Goal: Information Seeking & Learning: Find specific fact

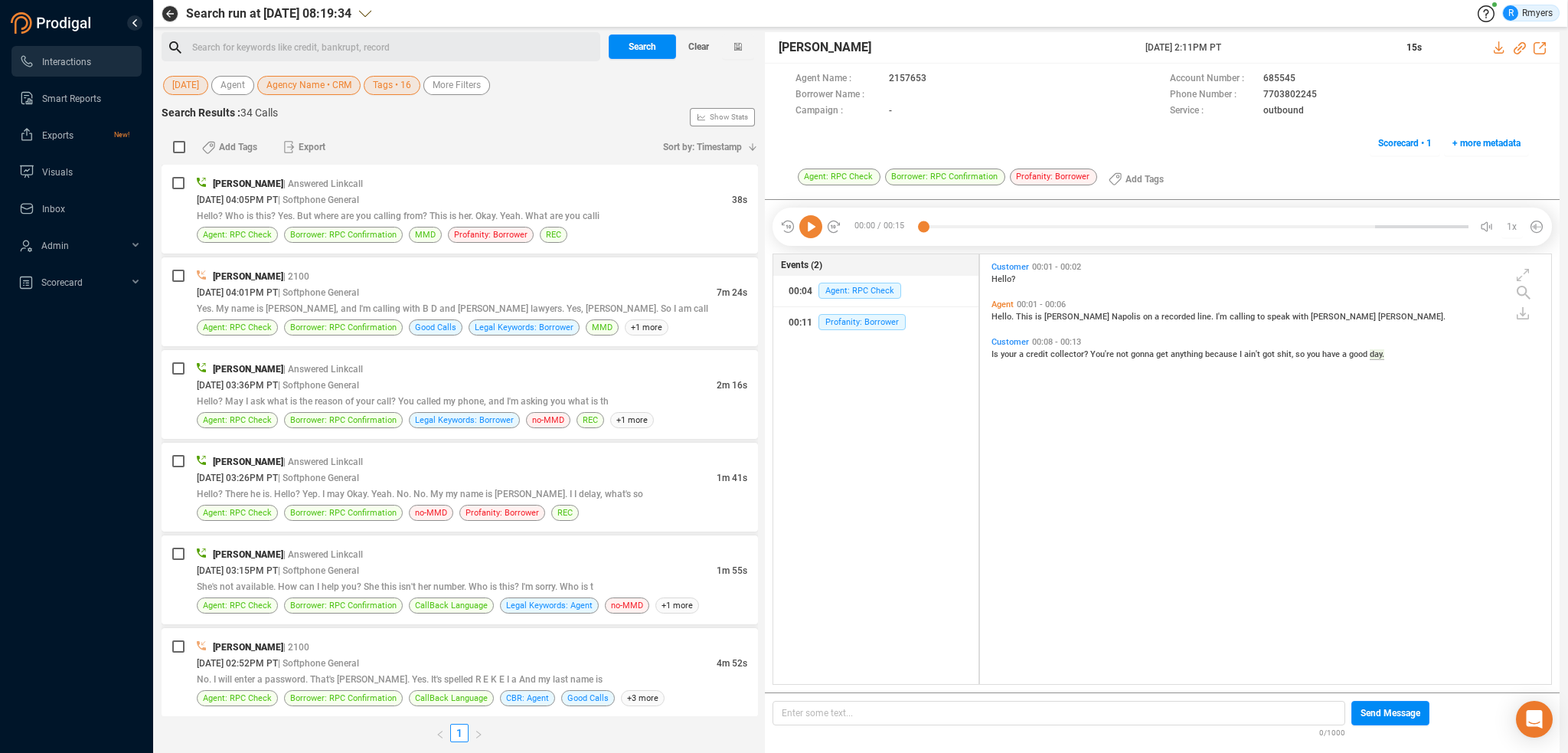
scroll to position [427, 564]
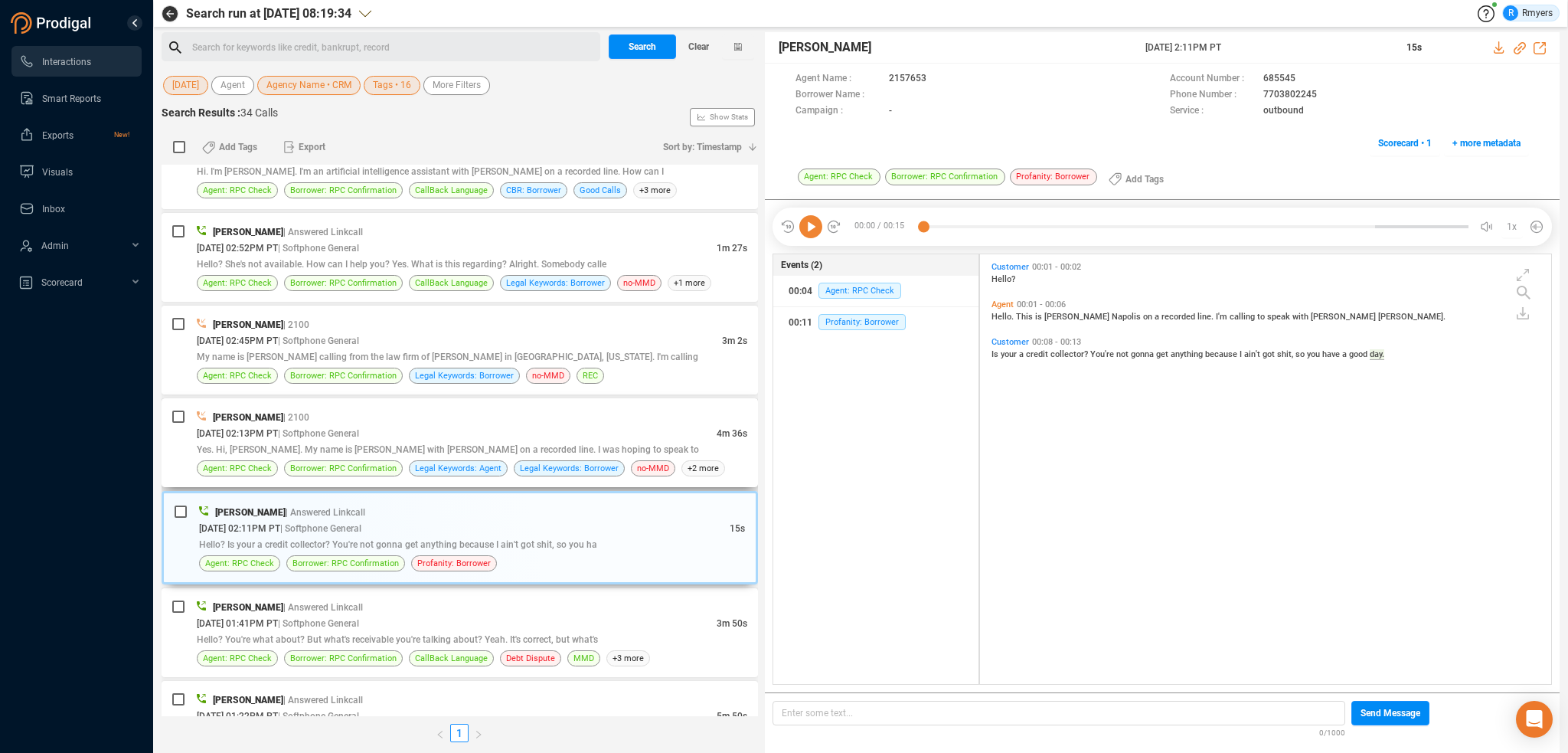
click at [422, 444] on span "Yes. Hi, Gregory. My name is Sandra Perez with Americor on a recorded line. I w…" at bounding box center [448, 449] width 503 height 11
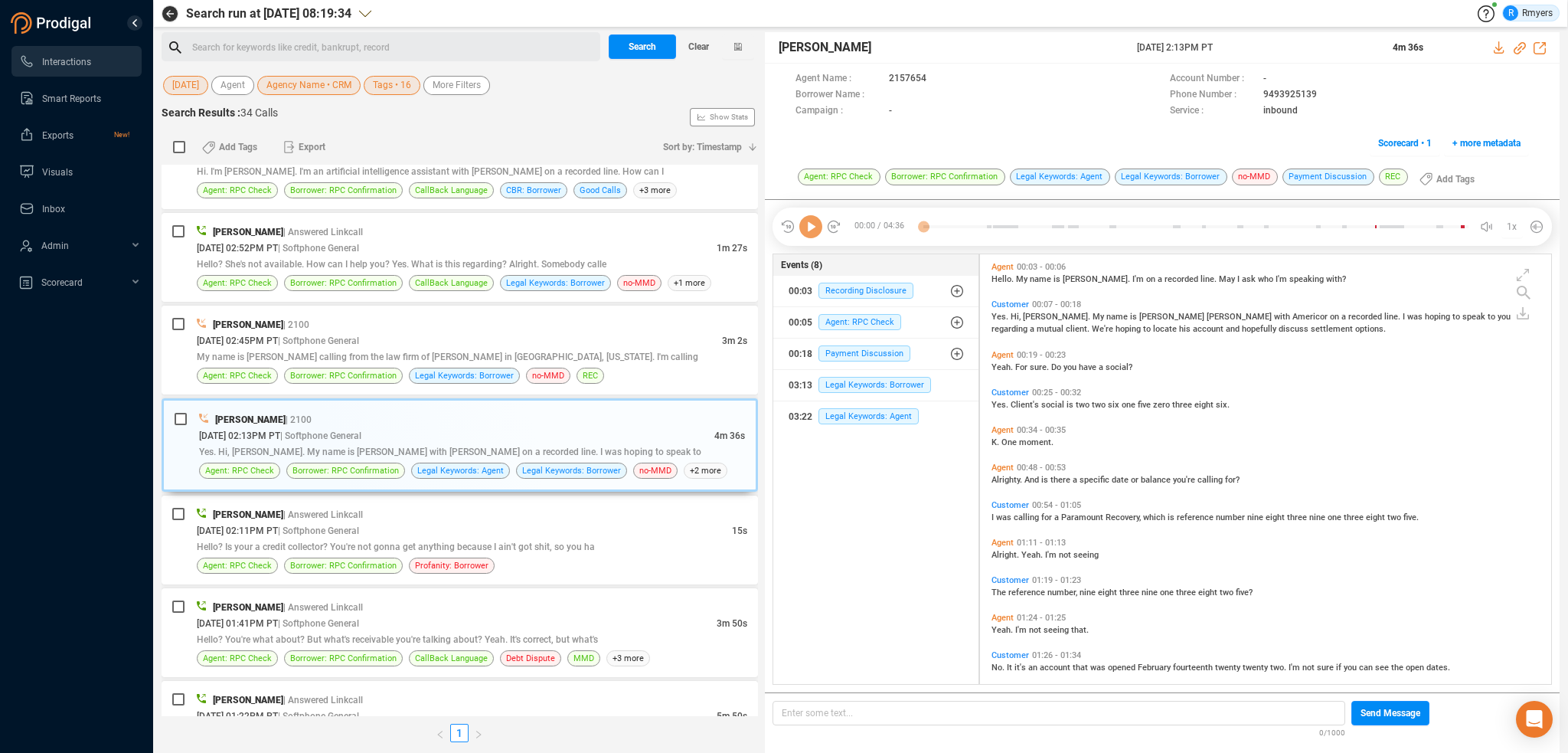
click at [808, 230] on icon at bounding box center [810, 226] width 23 height 23
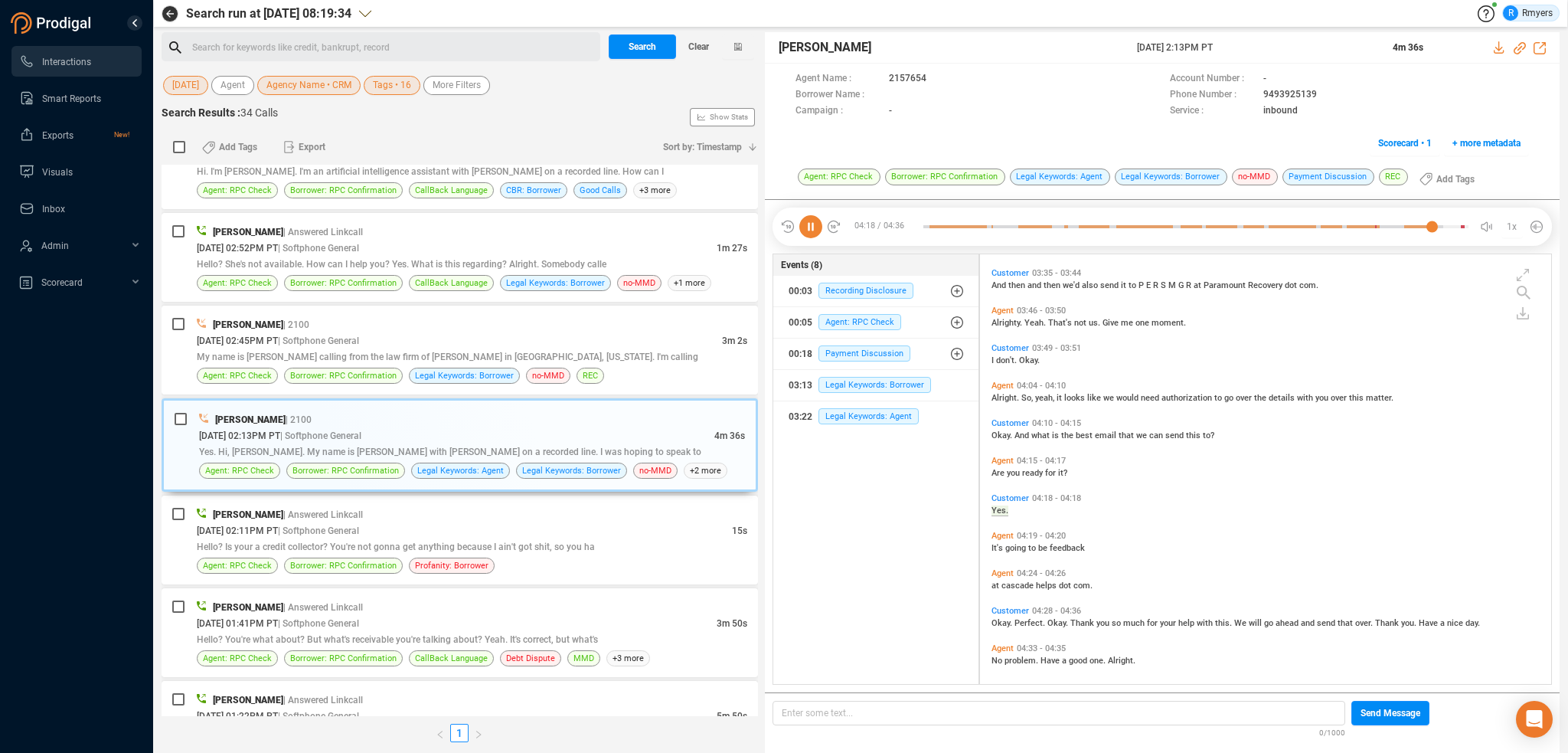
scroll to position [1400, 0]
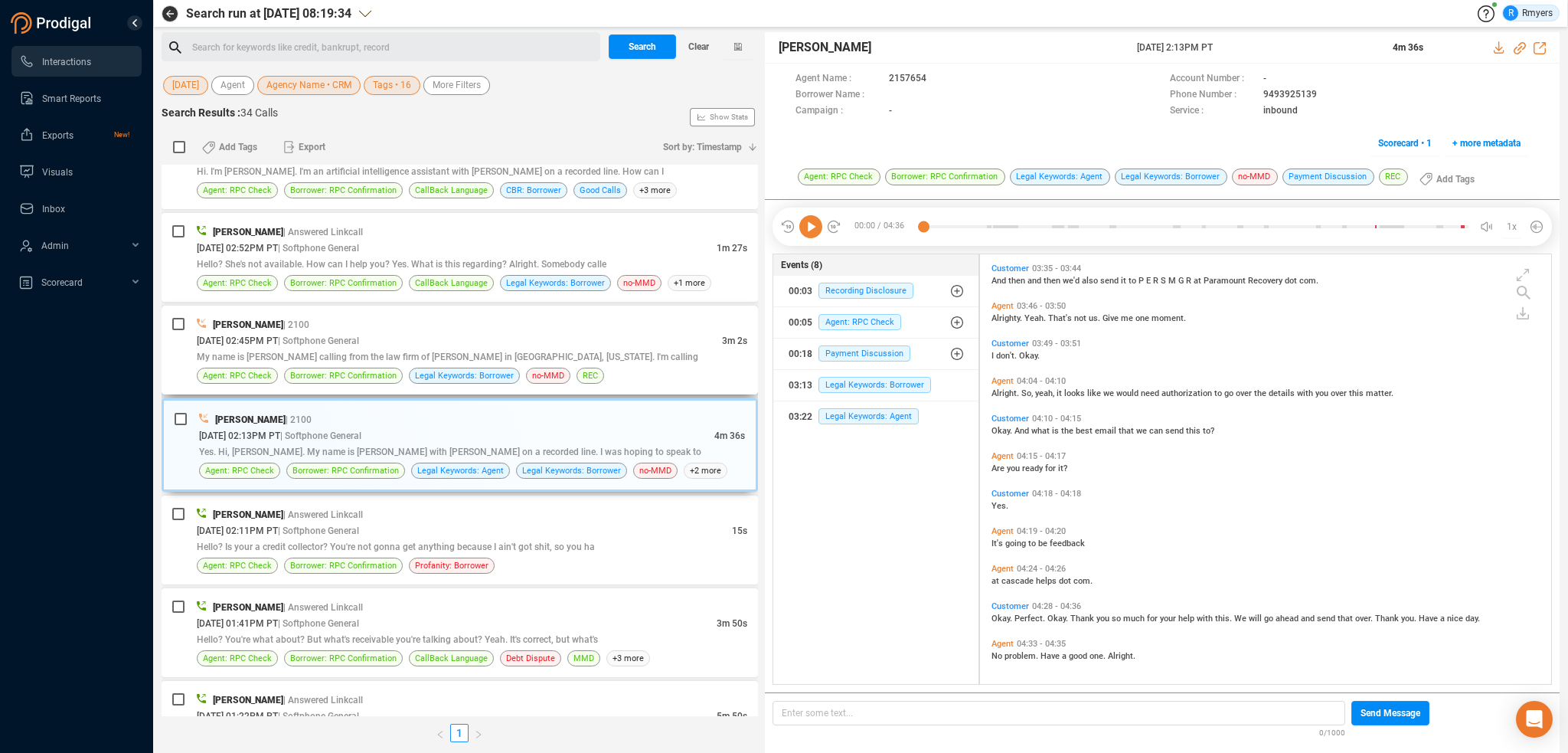
click at [588, 356] on span "My name is Freda Nichols calling from the law firm of Dan Stewart in Pensacola,…" at bounding box center [448, 357] width 502 height 11
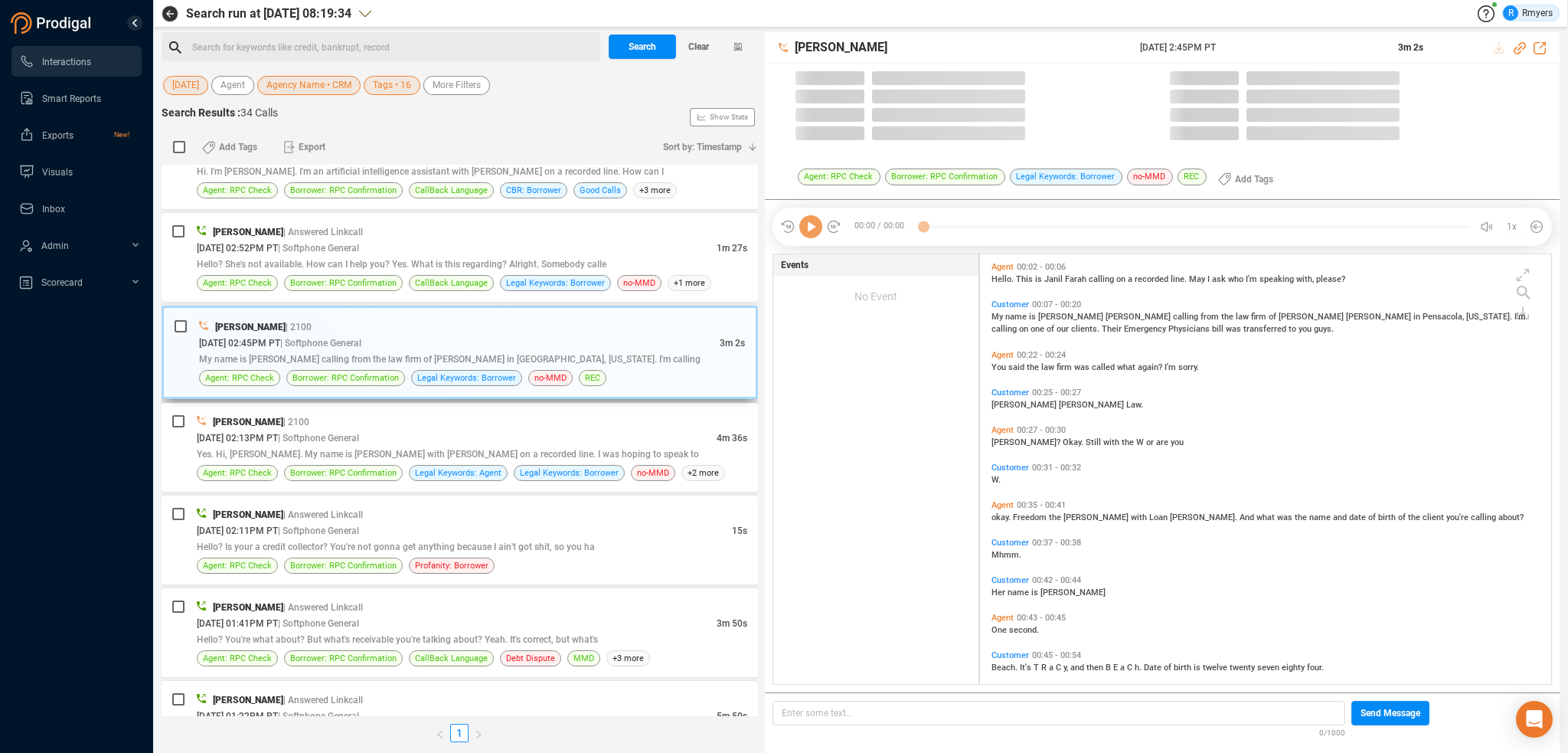
scroll to position [427, 564]
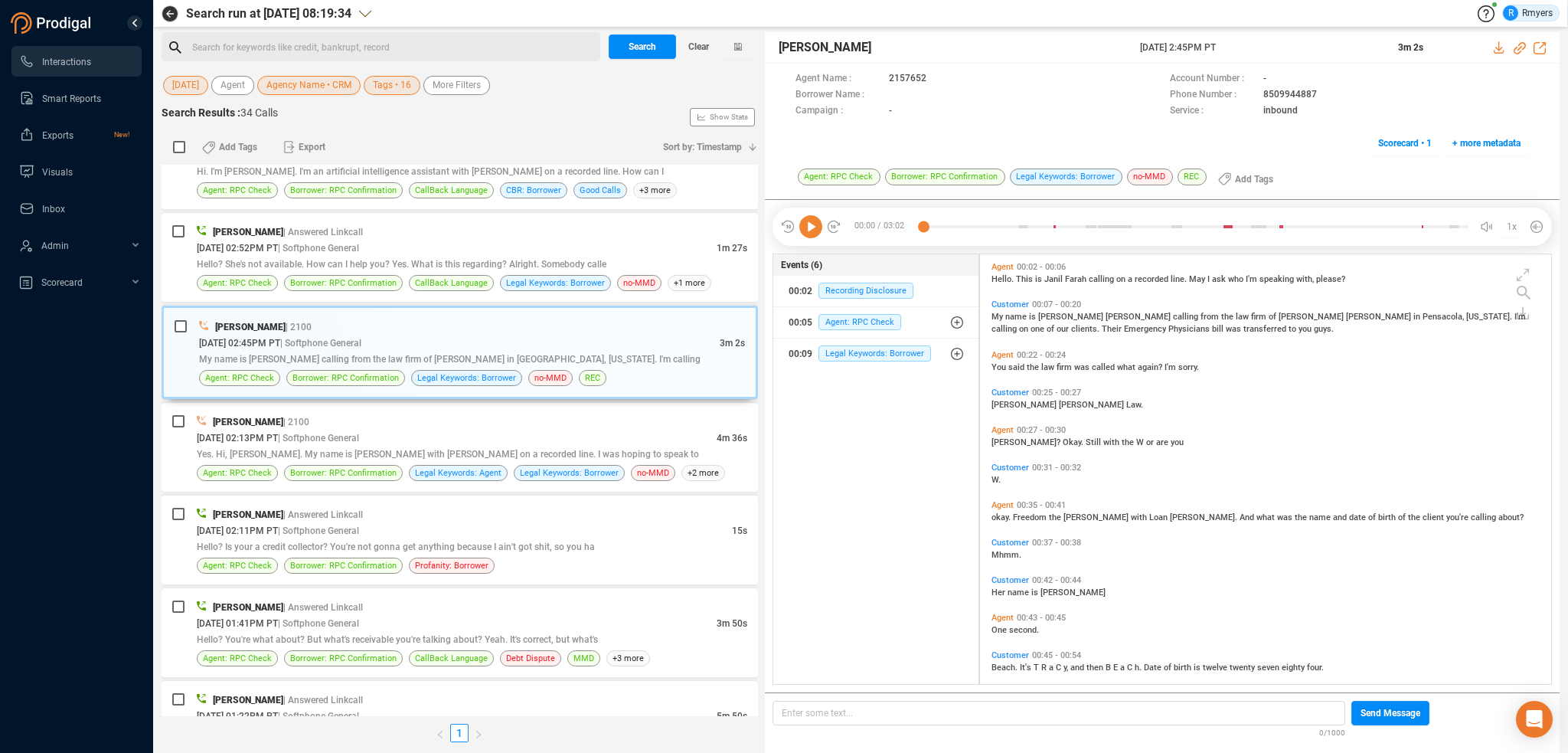
click at [811, 226] on icon at bounding box center [810, 226] width 23 height 23
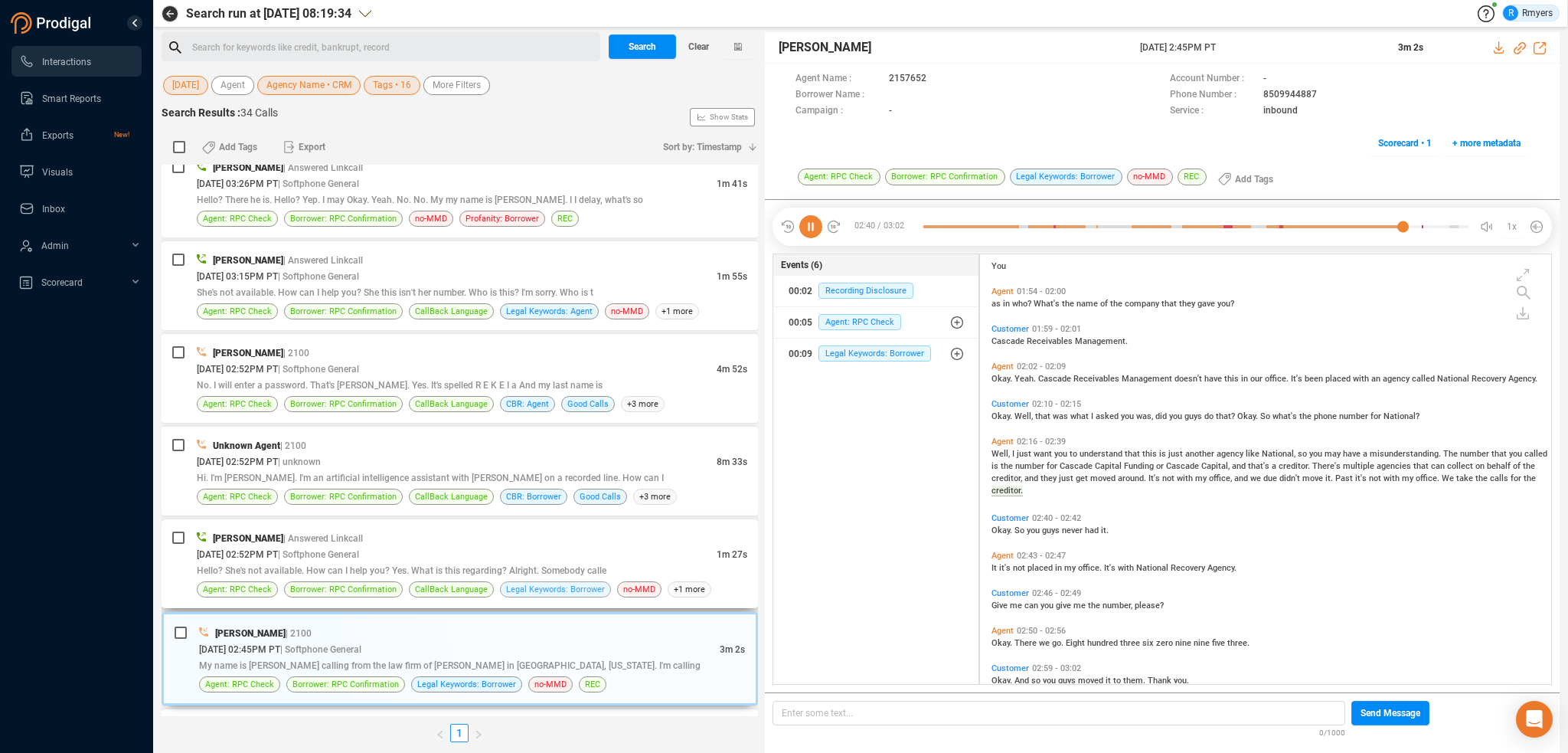
scroll to position [966, 0]
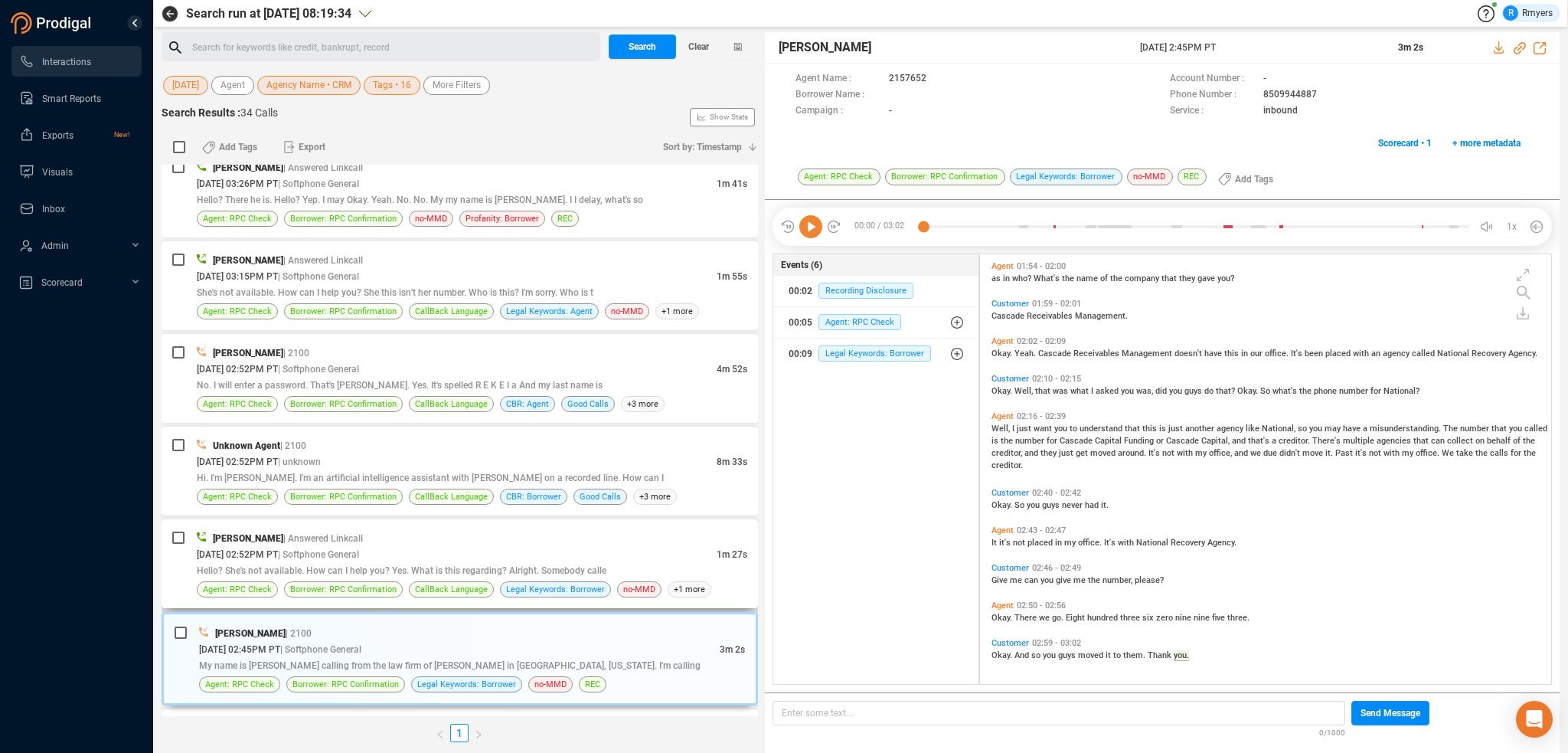
click at [396, 571] on span "Hello? She's not available. How can I help you? Yes. What is this regarding? Al…" at bounding box center [402, 571] width 410 height 11
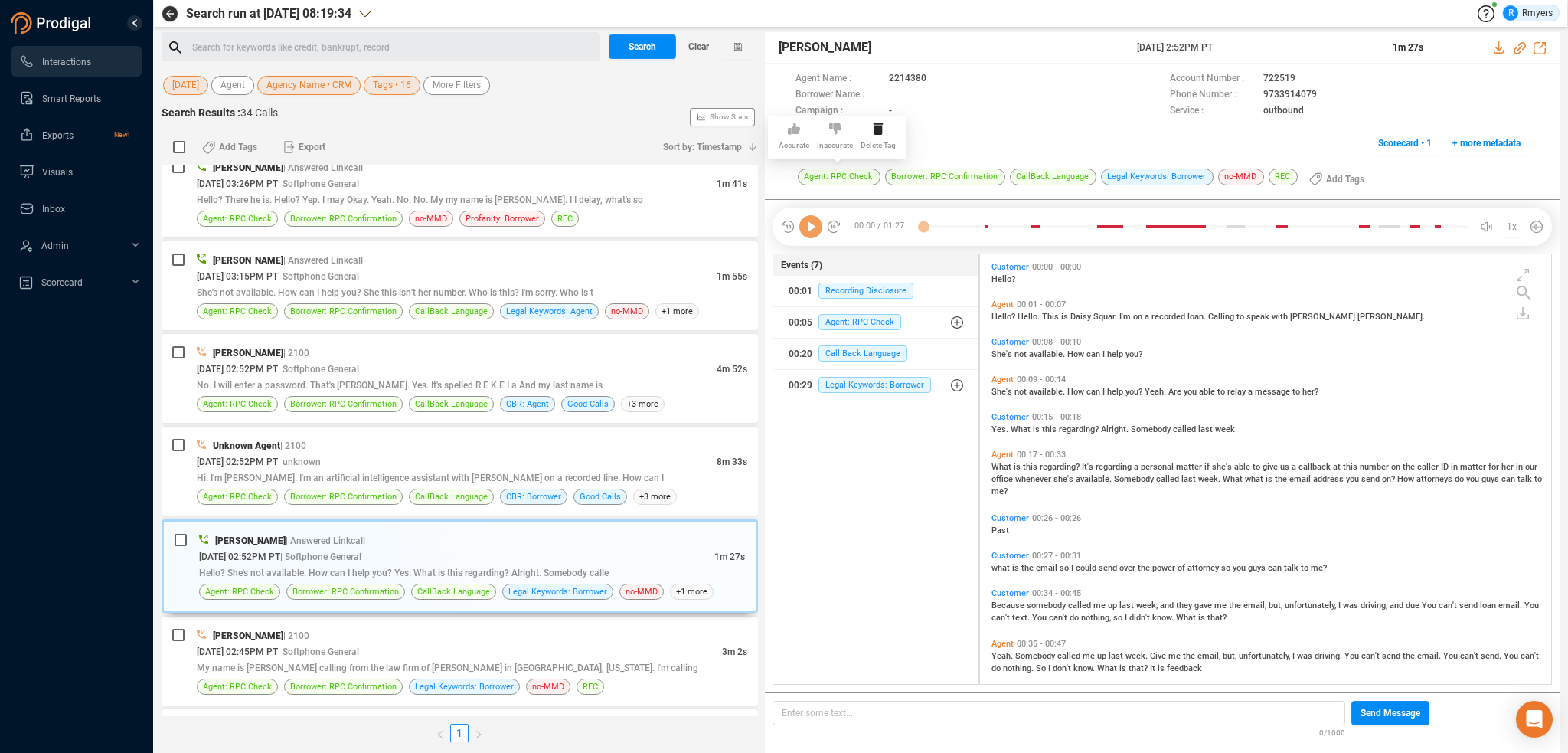
scroll to position [427, 564]
click at [815, 225] on icon at bounding box center [810, 226] width 23 height 23
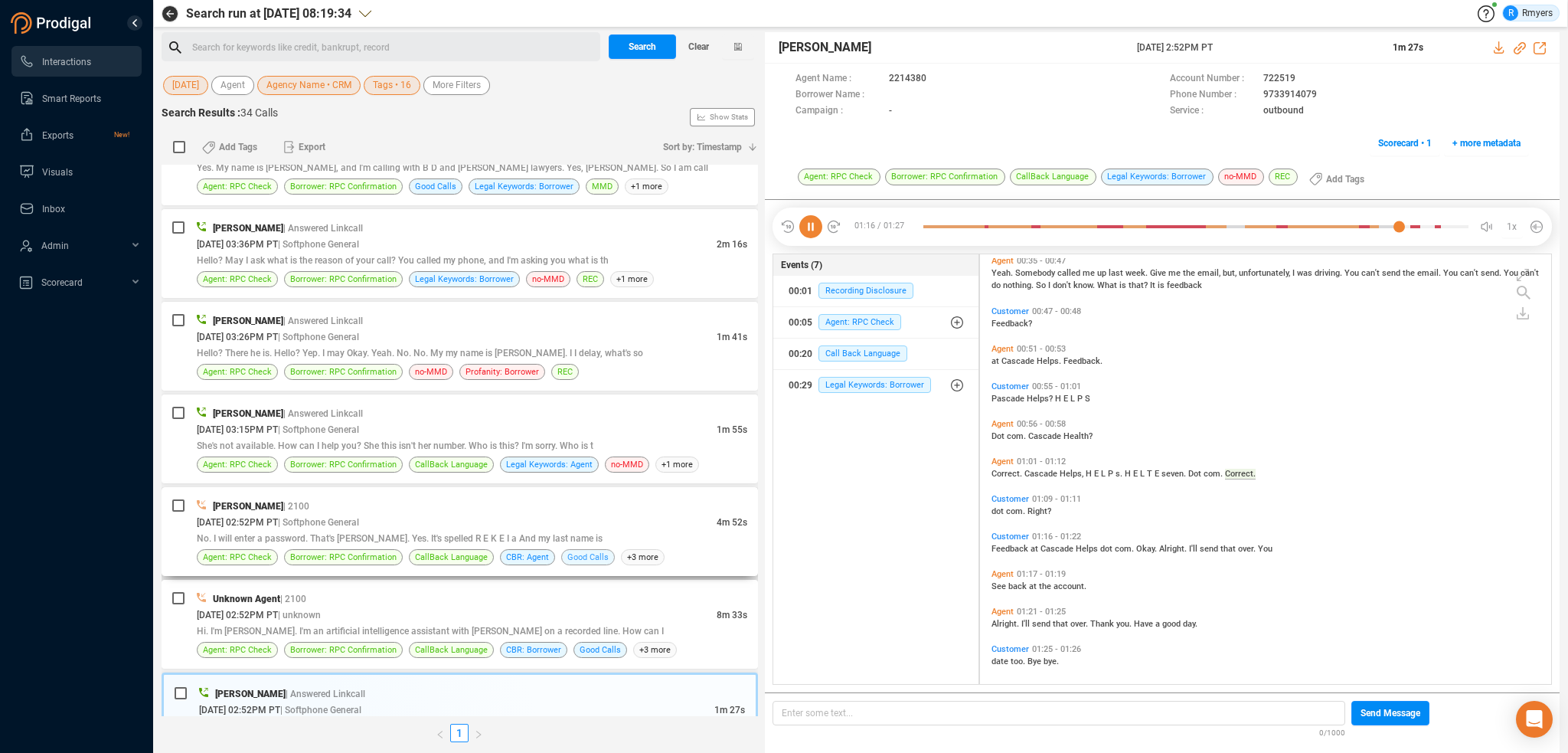
scroll to position [389, 0]
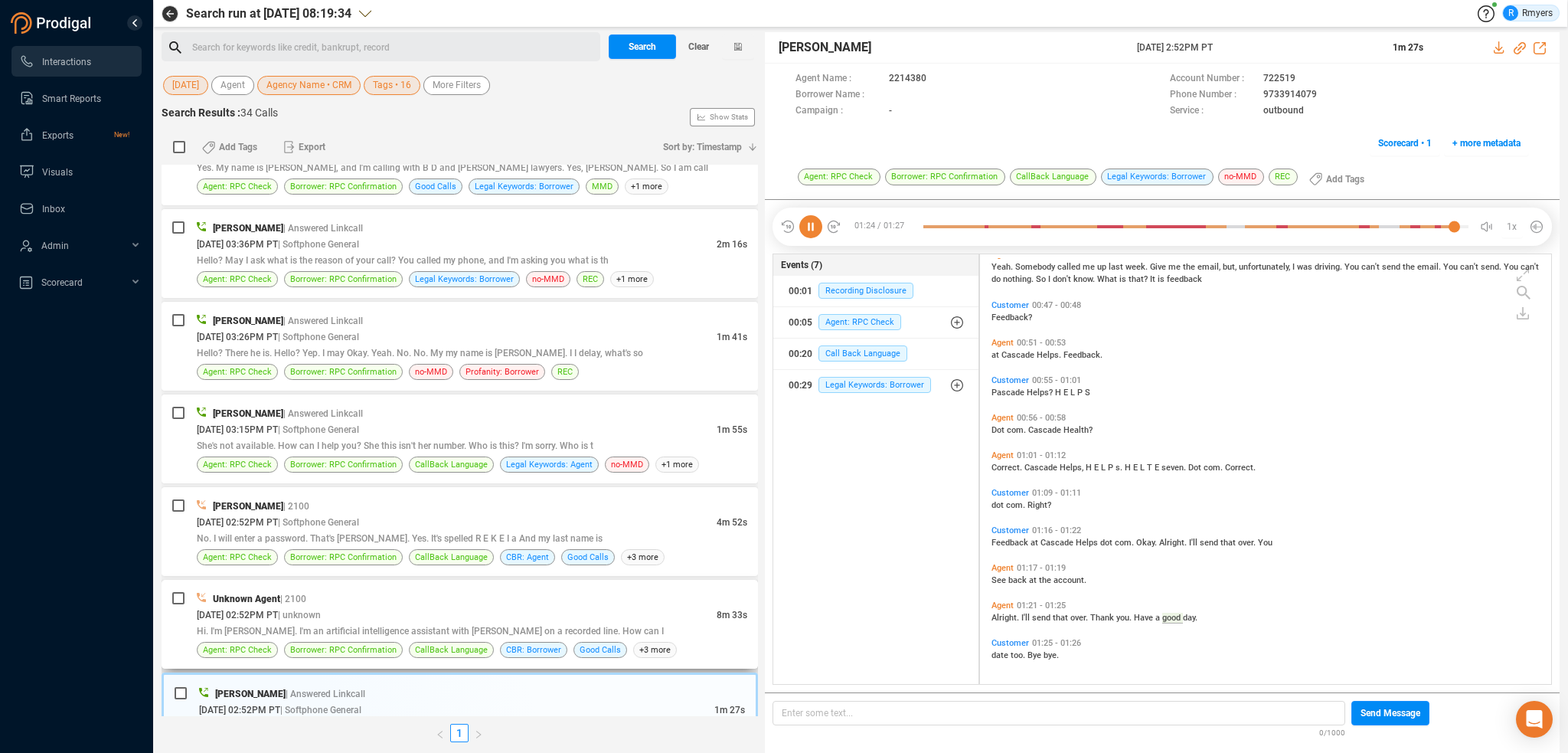
click at [510, 623] on div "Hi. I'm [PERSON_NAME]. I'm an artificial intelligence assistant with [PERSON_NA…" at bounding box center [472, 630] width 551 height 16
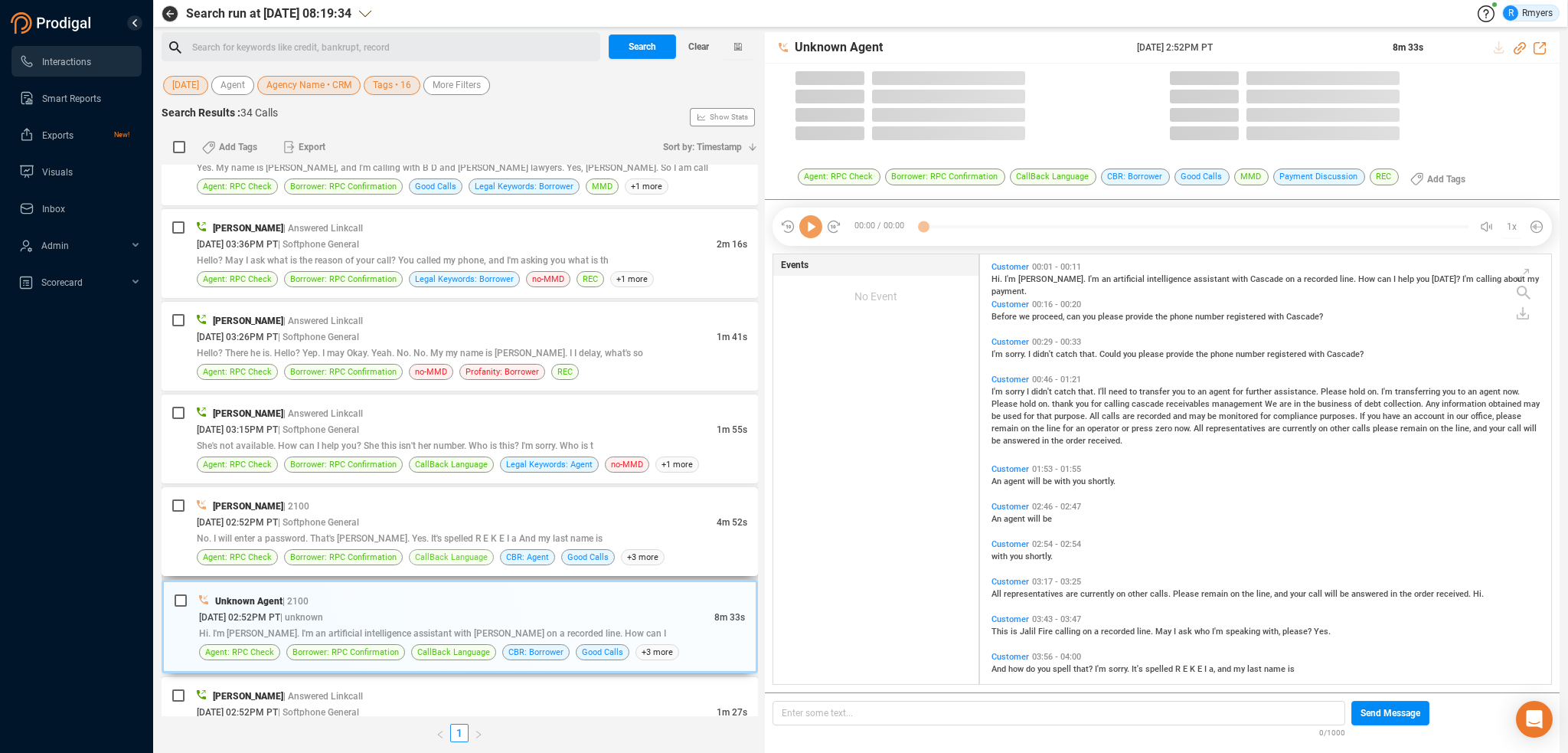
scroll to position [427, 564]
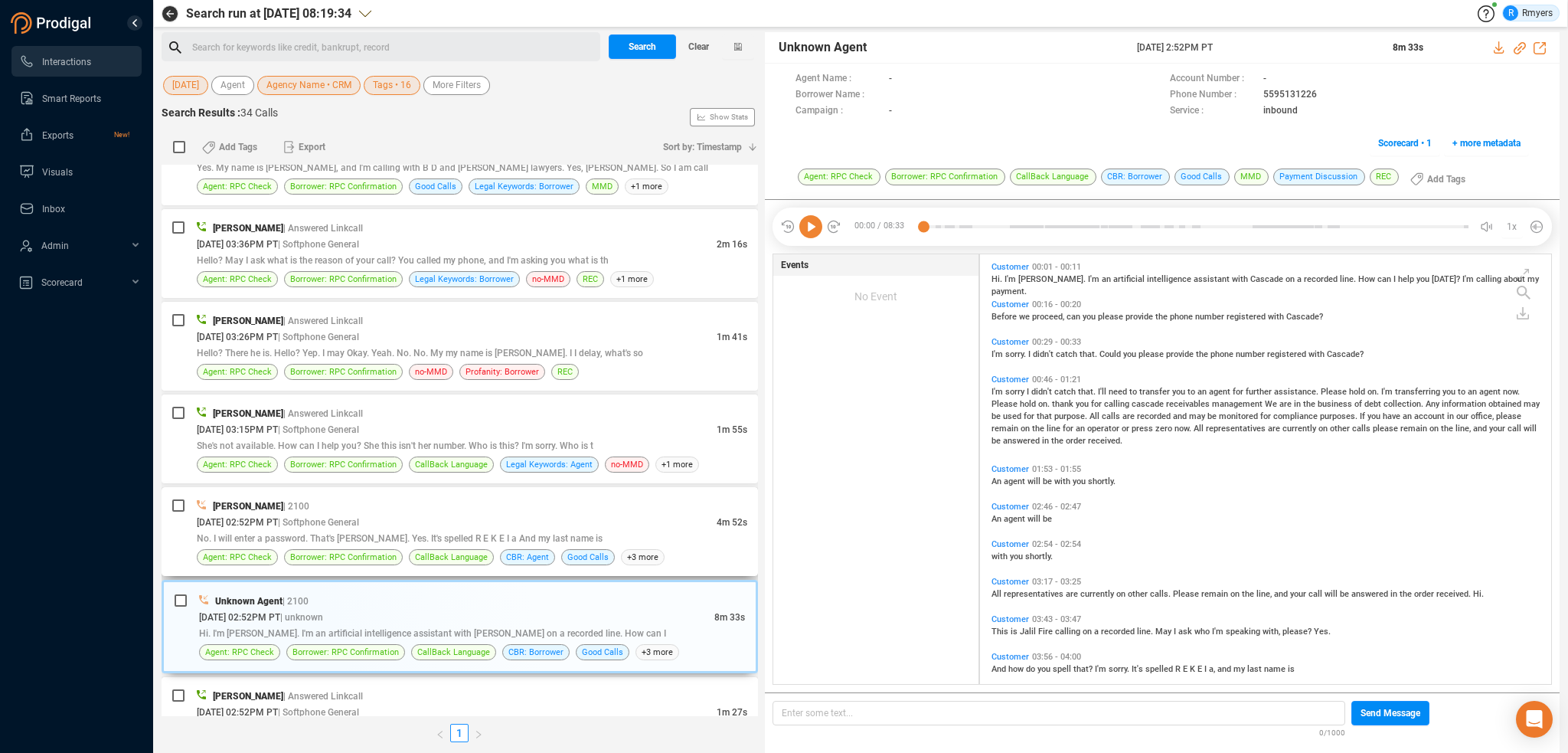
click at [489, 527] on div "09/08/2025 @ 02:52PM PT | Softphone General" at bounding box center [457, 522] width 520 height 16
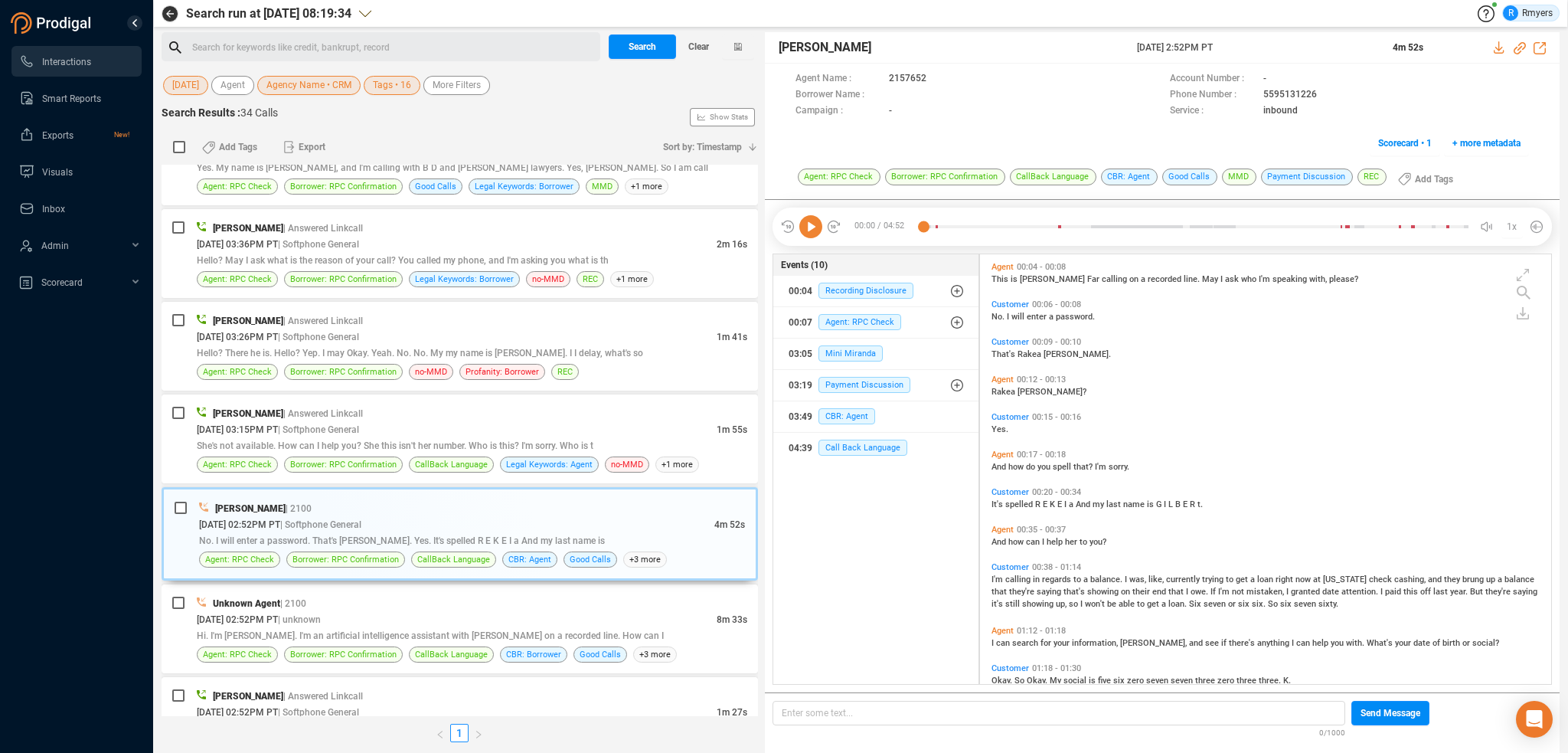
click at [812, 226] on icon at bounding box center [810, 226] width 23 height 23
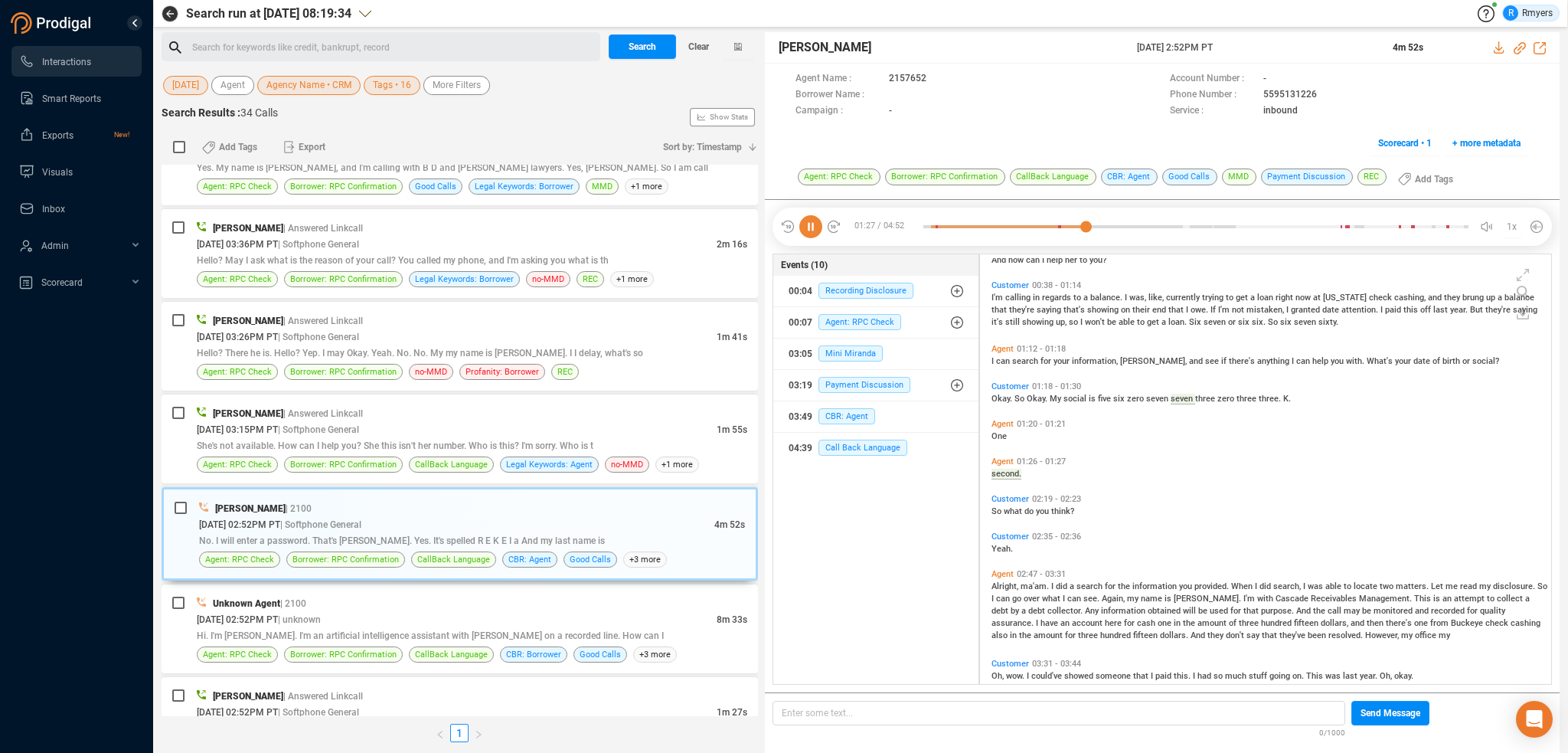
scroll to position [208, 0]
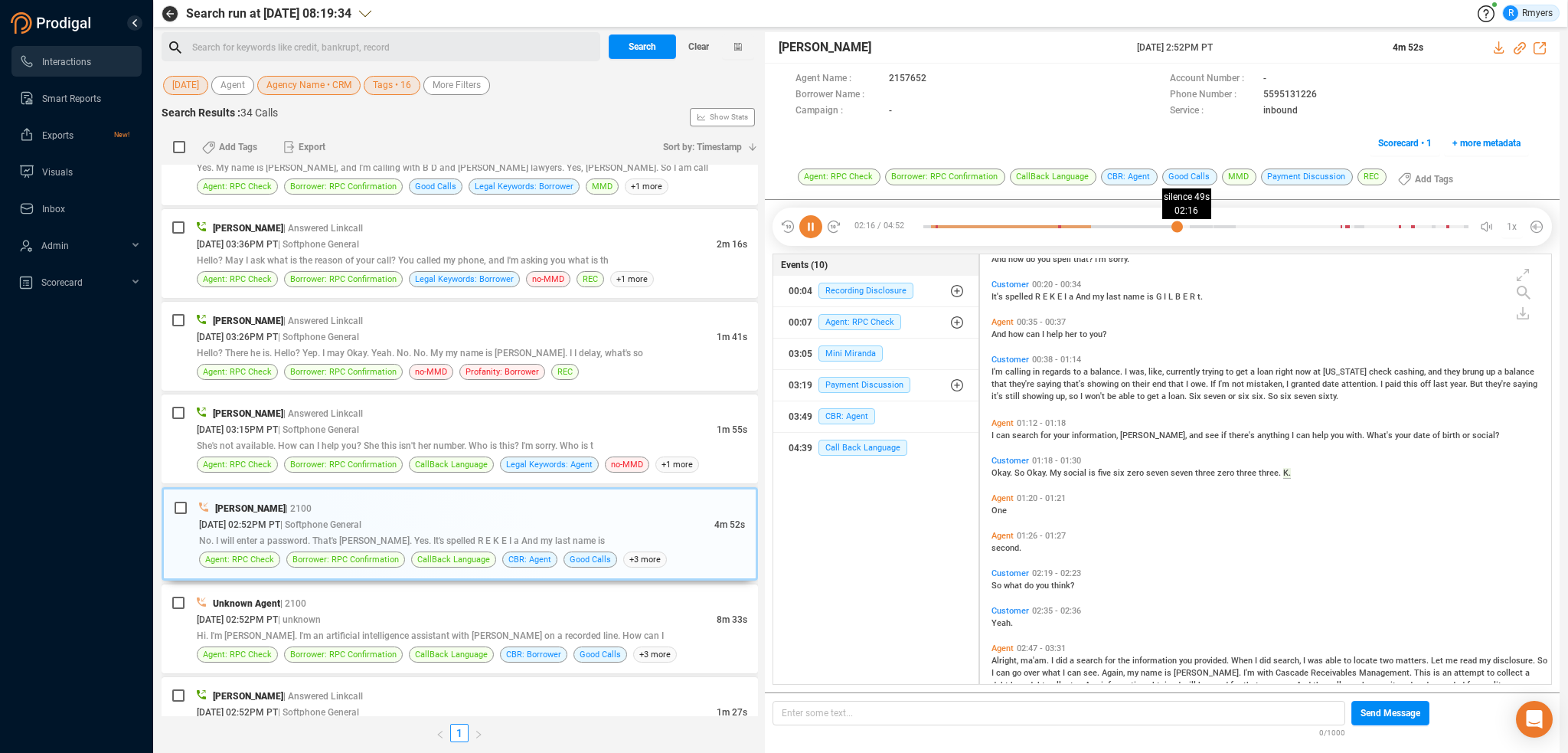
click at [1177, 226] on div at bounding box center [1196, 226] width 545 height 23
click at [1184, 226] on div at bounding box center [1196, 226] width 545 height 23
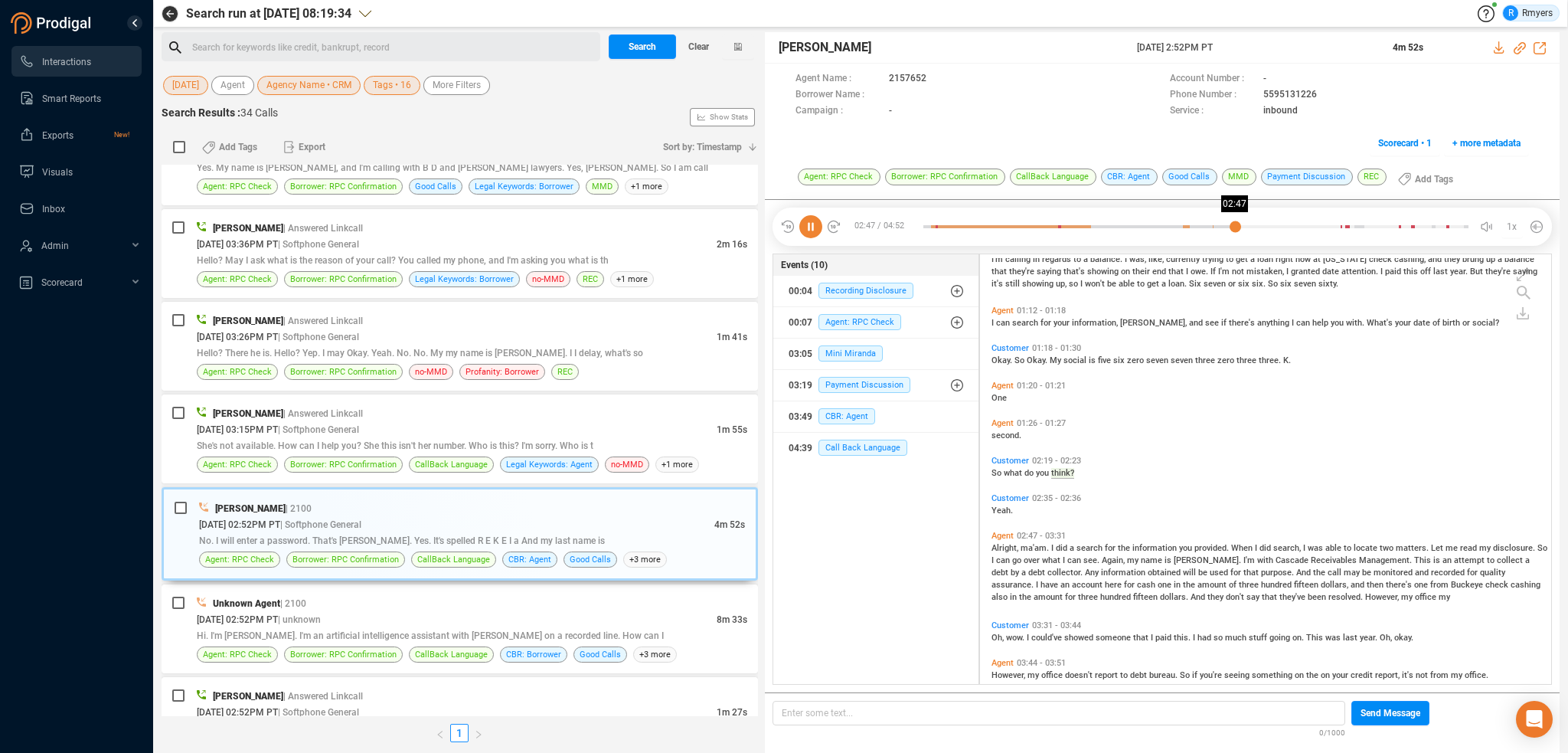
click at [1235, 226] on div at bounding box center [1196, 226] width 545 height 23
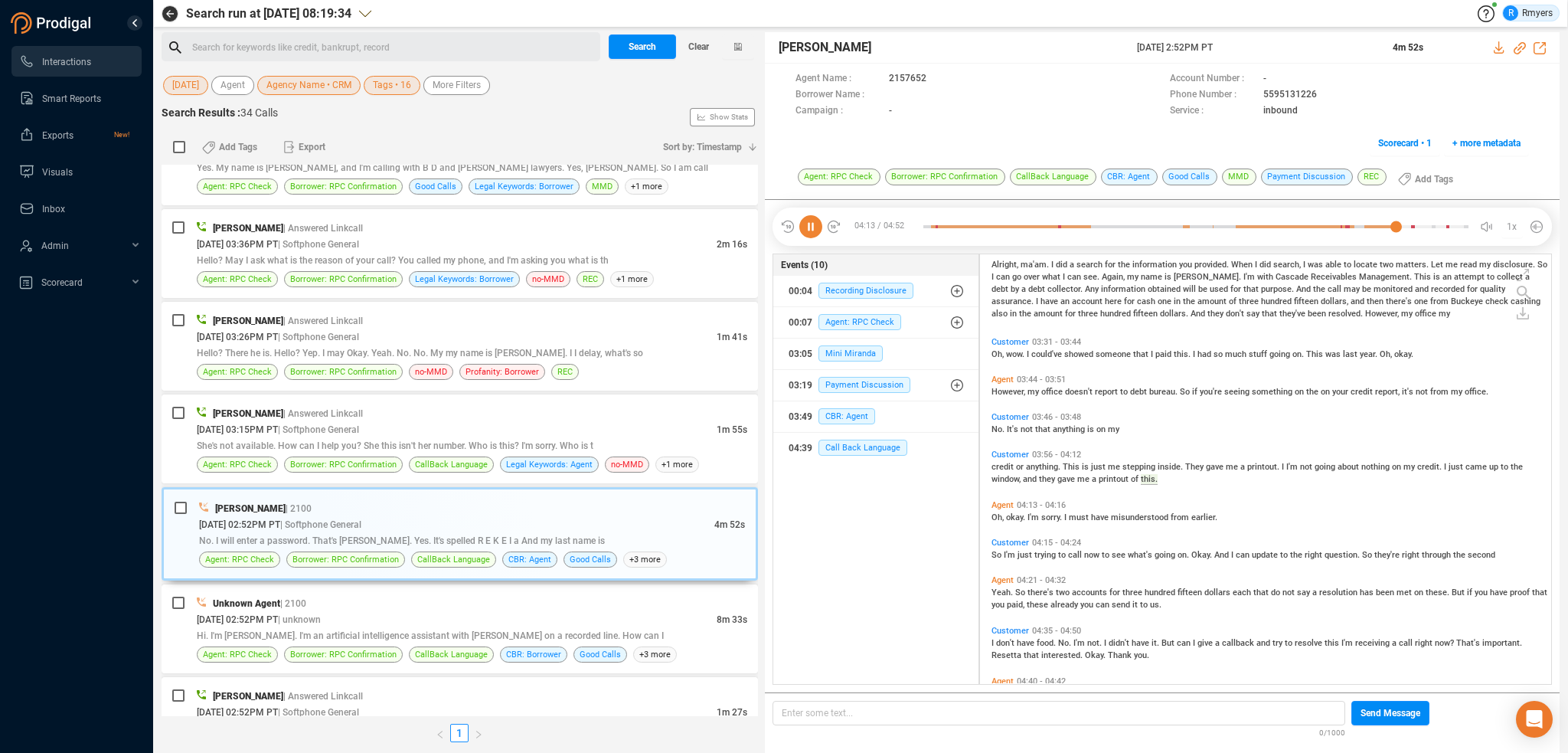
scroll to position [641, 0]
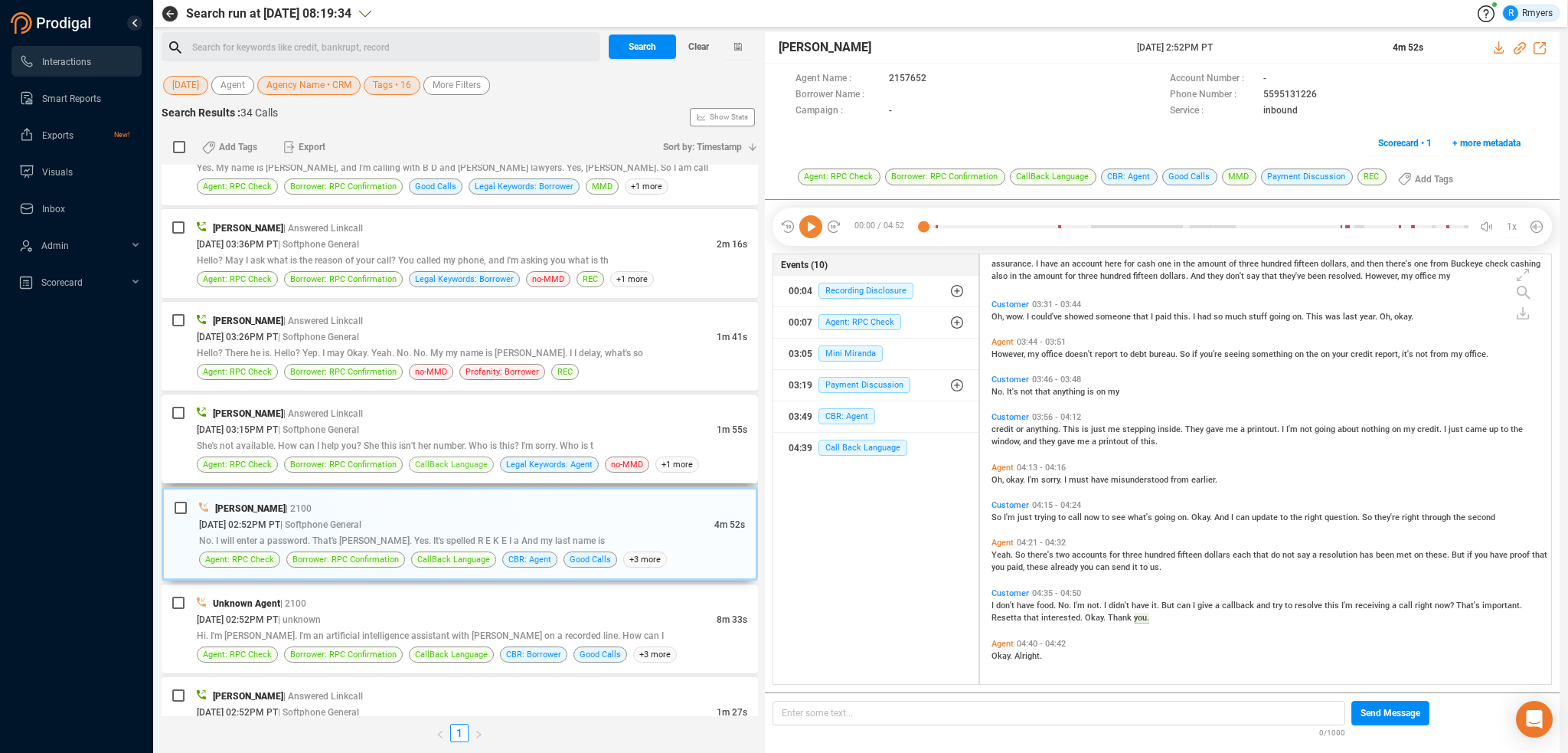
click at [456, 457] on span "CallBack Language" at bounding box center [452, 464] width 73 height 15
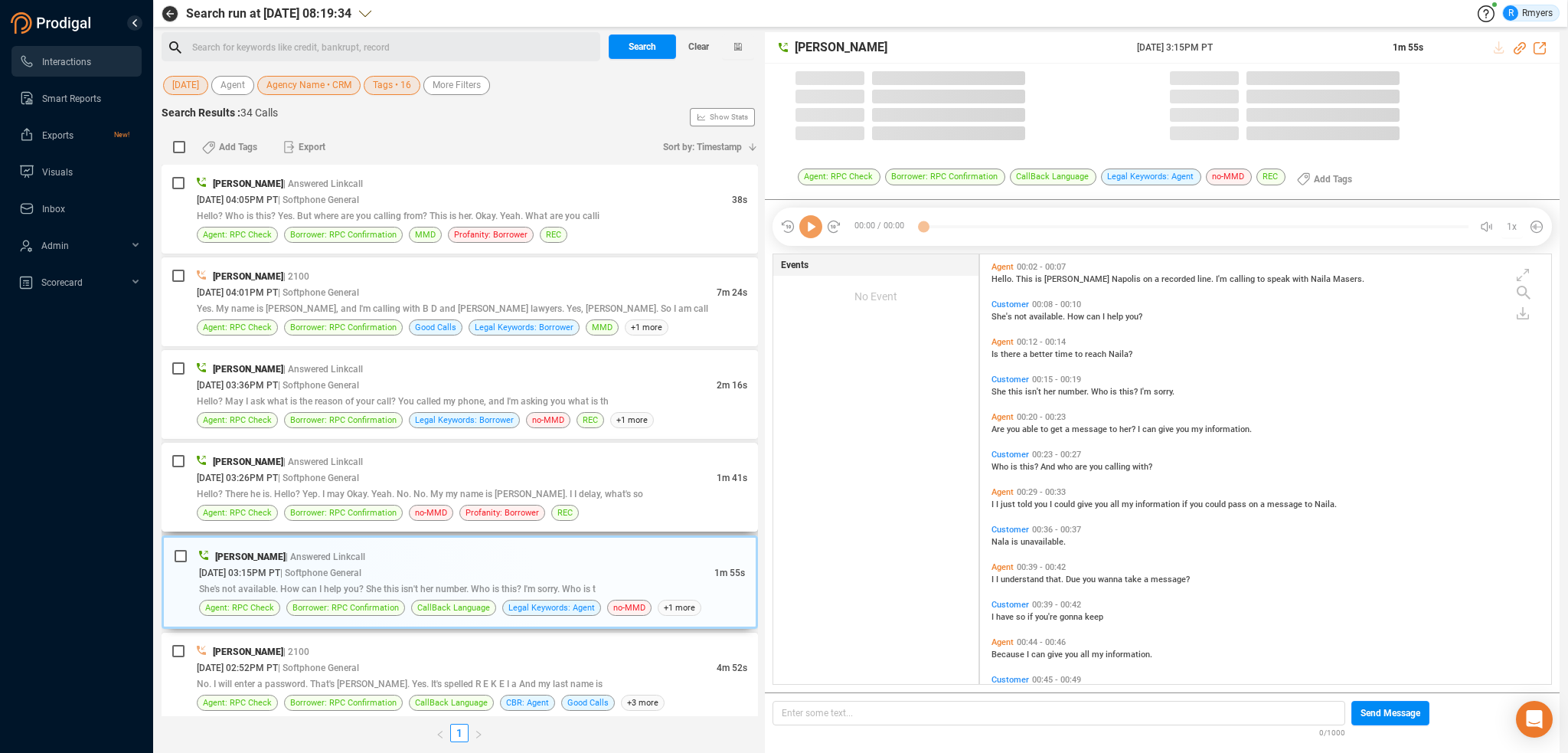
scroll to position [427, 564]
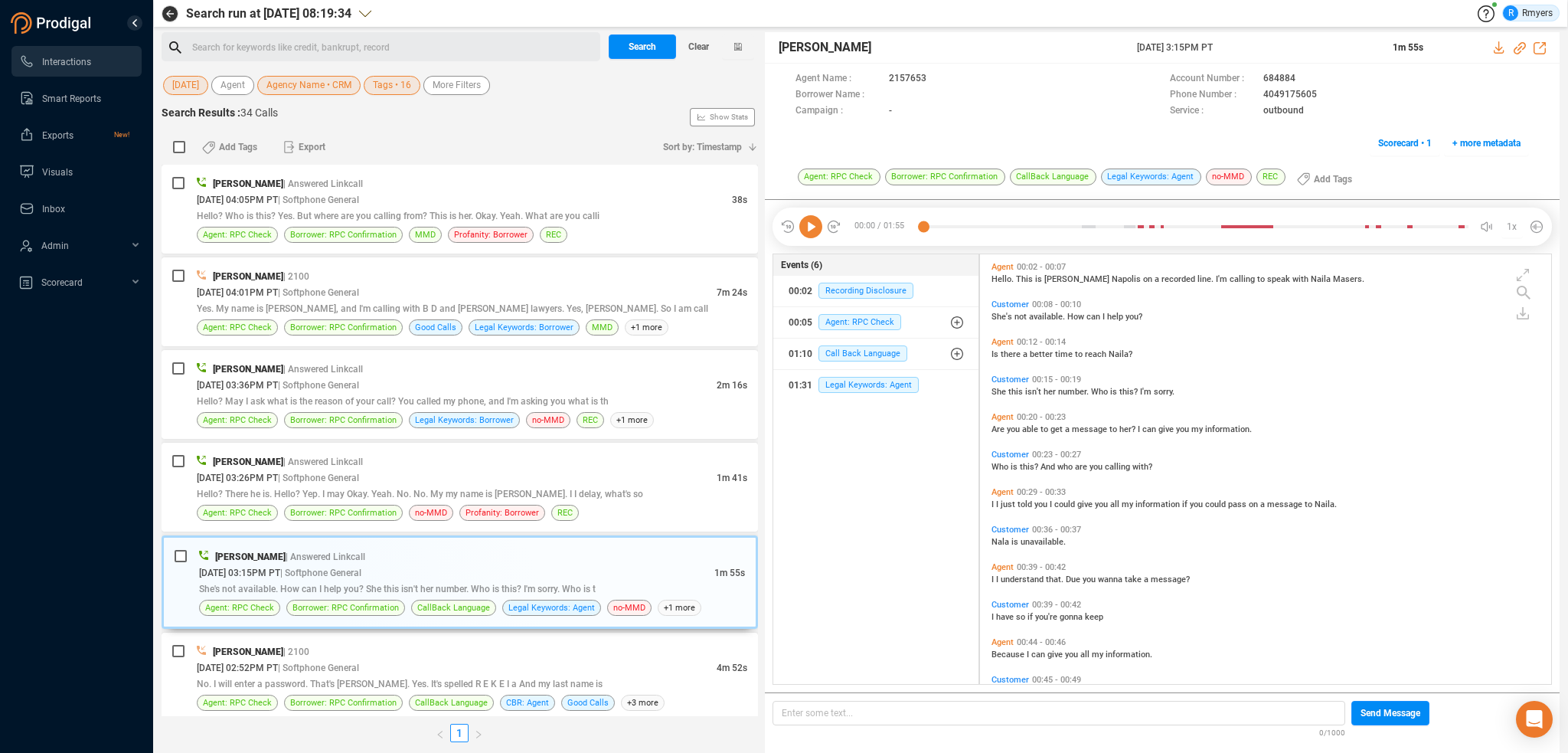
click at [814, 236] on icon at bounding box center [810, 226] width 23 height 23
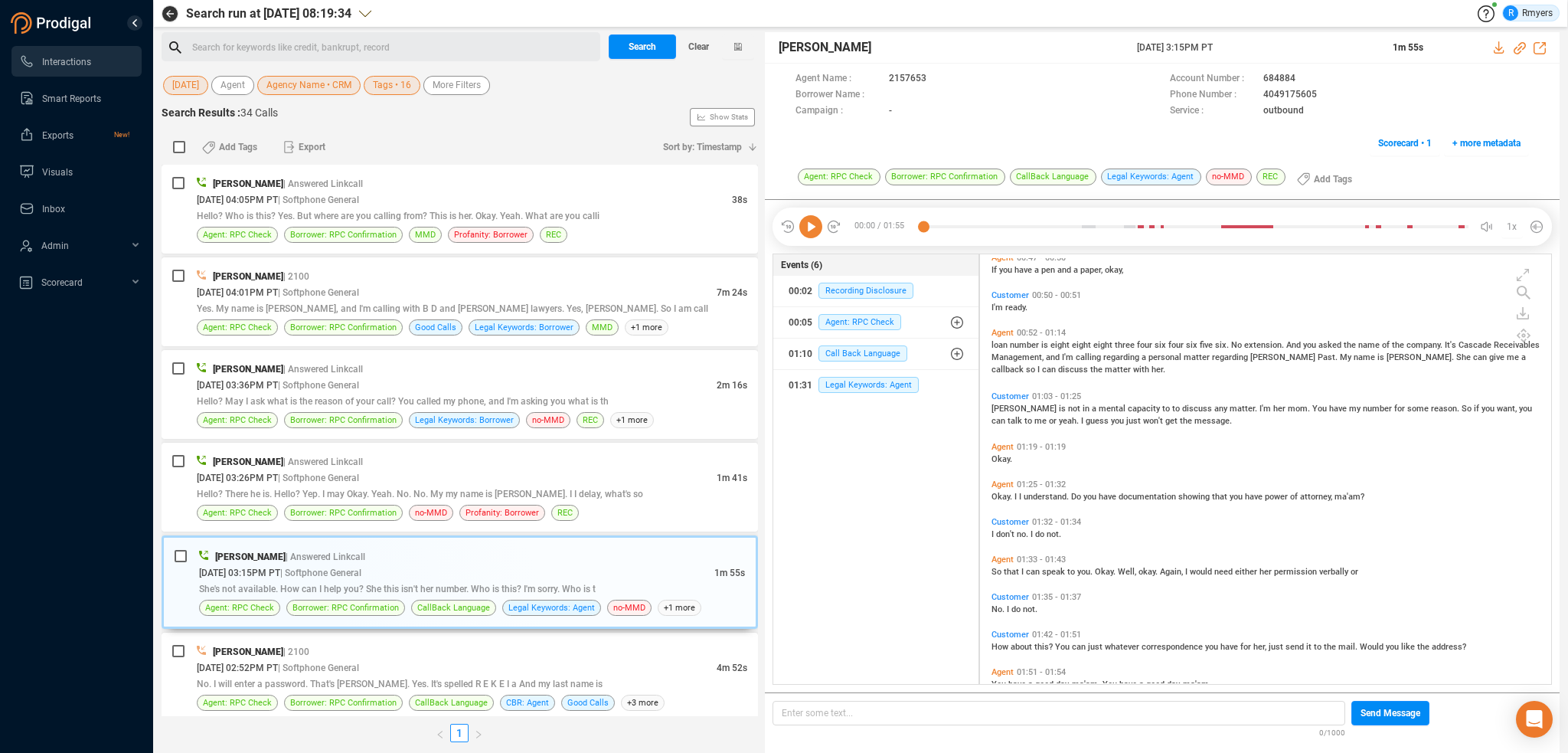
scroll to position [527, 0]
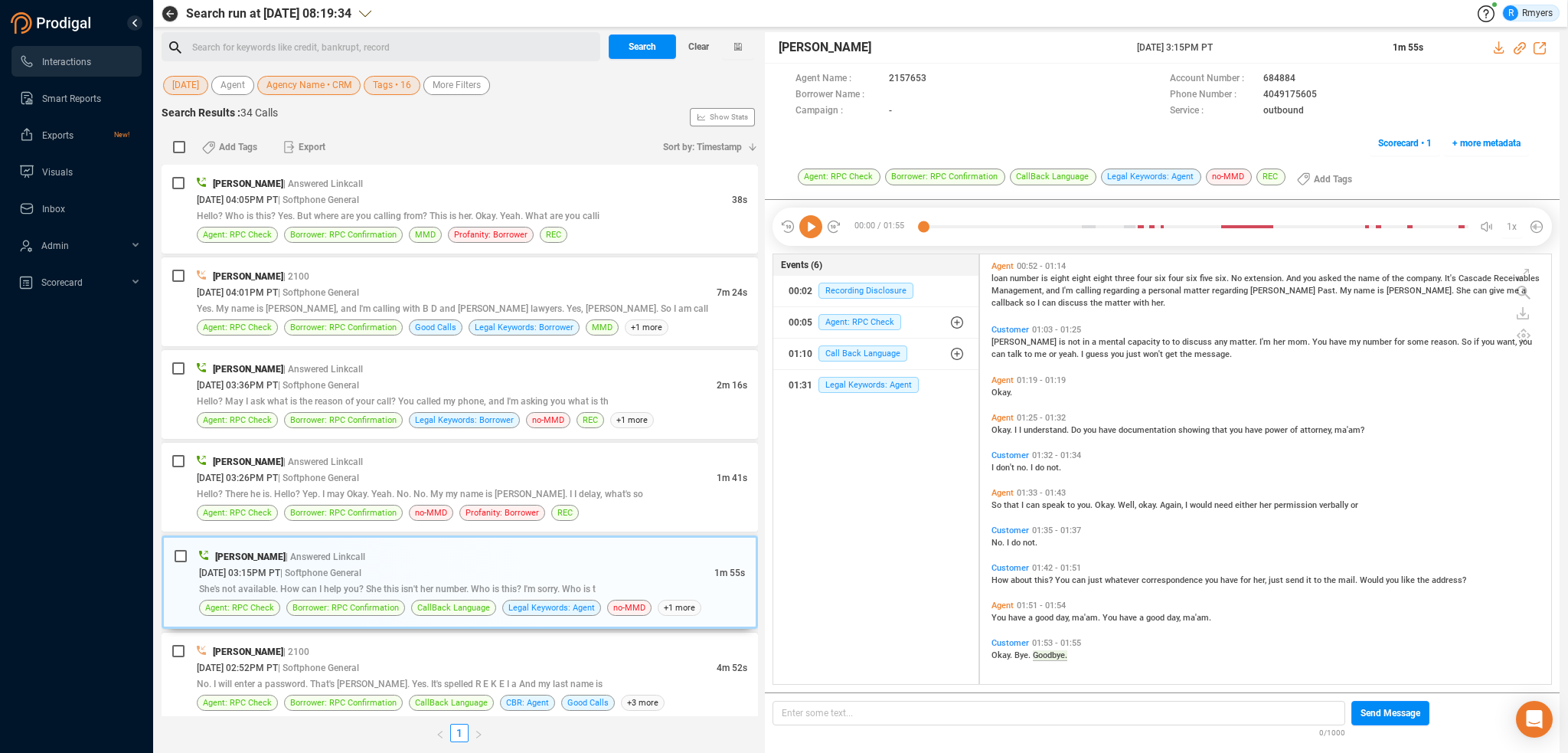
click at [814, 228] on icon at bounding box center [810, 226] width 23 height 23
click at [1003, 505] on span "So" at bounding box center [998, 505] width 13 height 10
click at [407, 470] on div "09/08/2025 @ 03:26PM PT | Softphone General" at bounding box center [457, 477] width 520 height 16
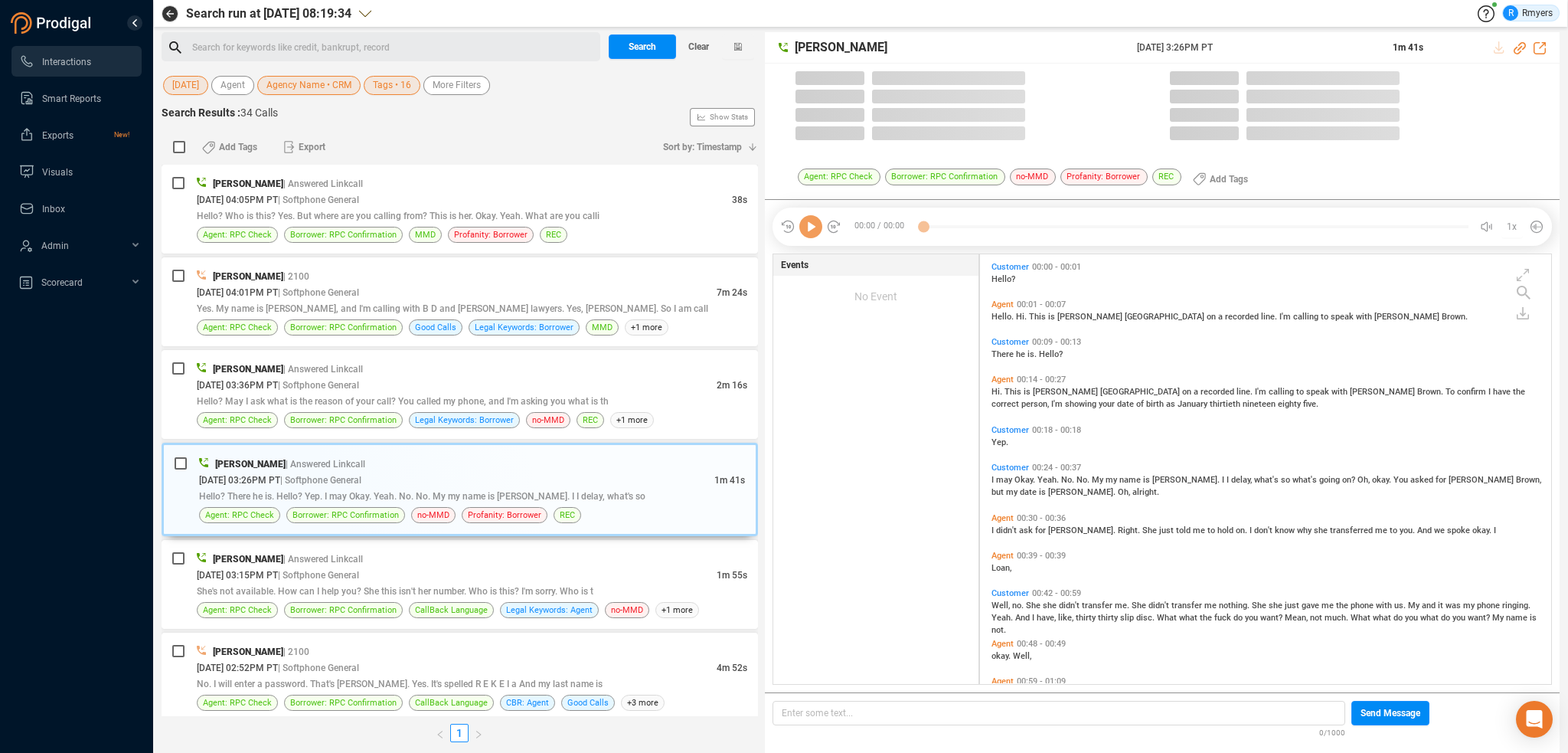
scroll to position [427, 564]
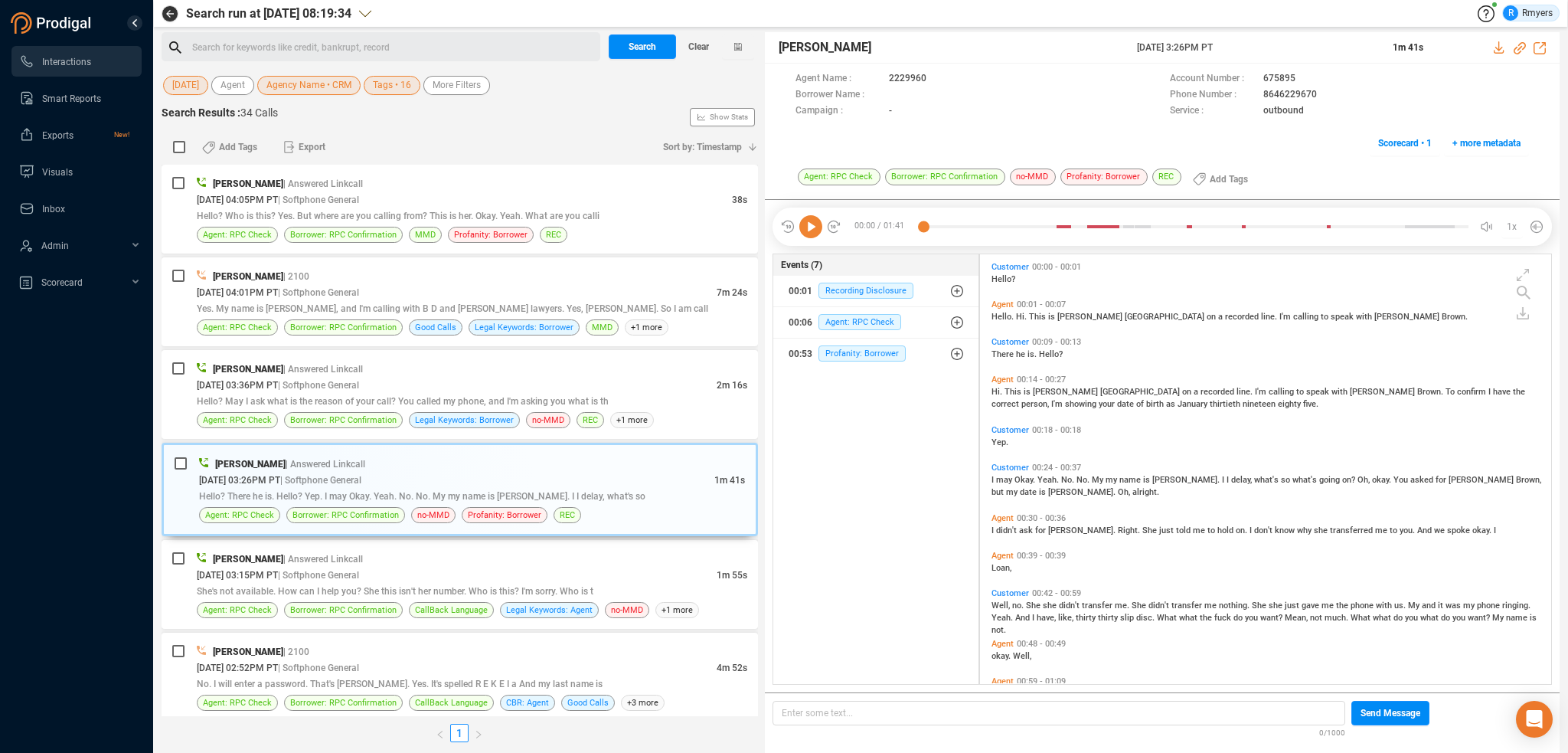
click at [808, 229] on icon at bounding box center [810, 226] width 23 height 23
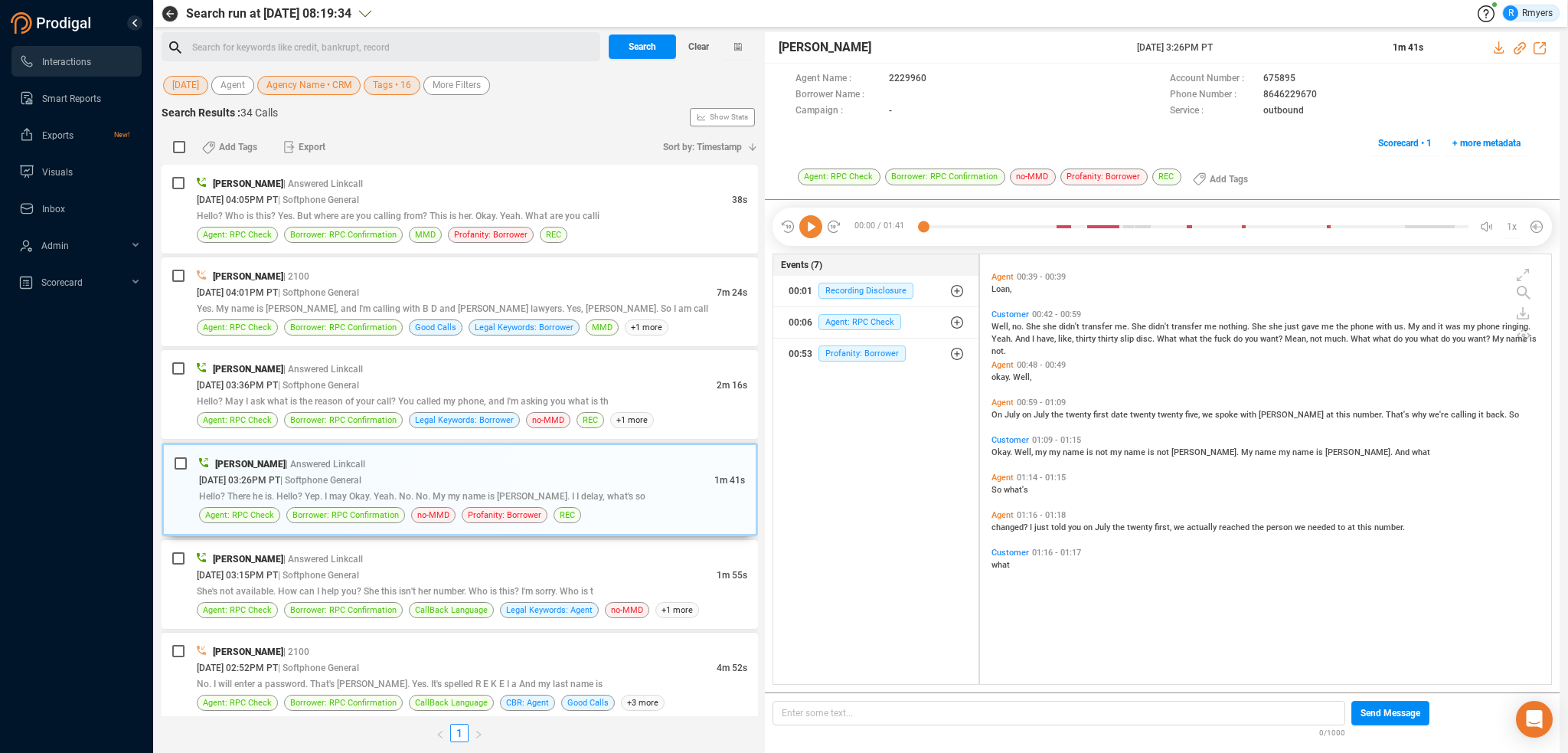
scroll to position [0, 0]
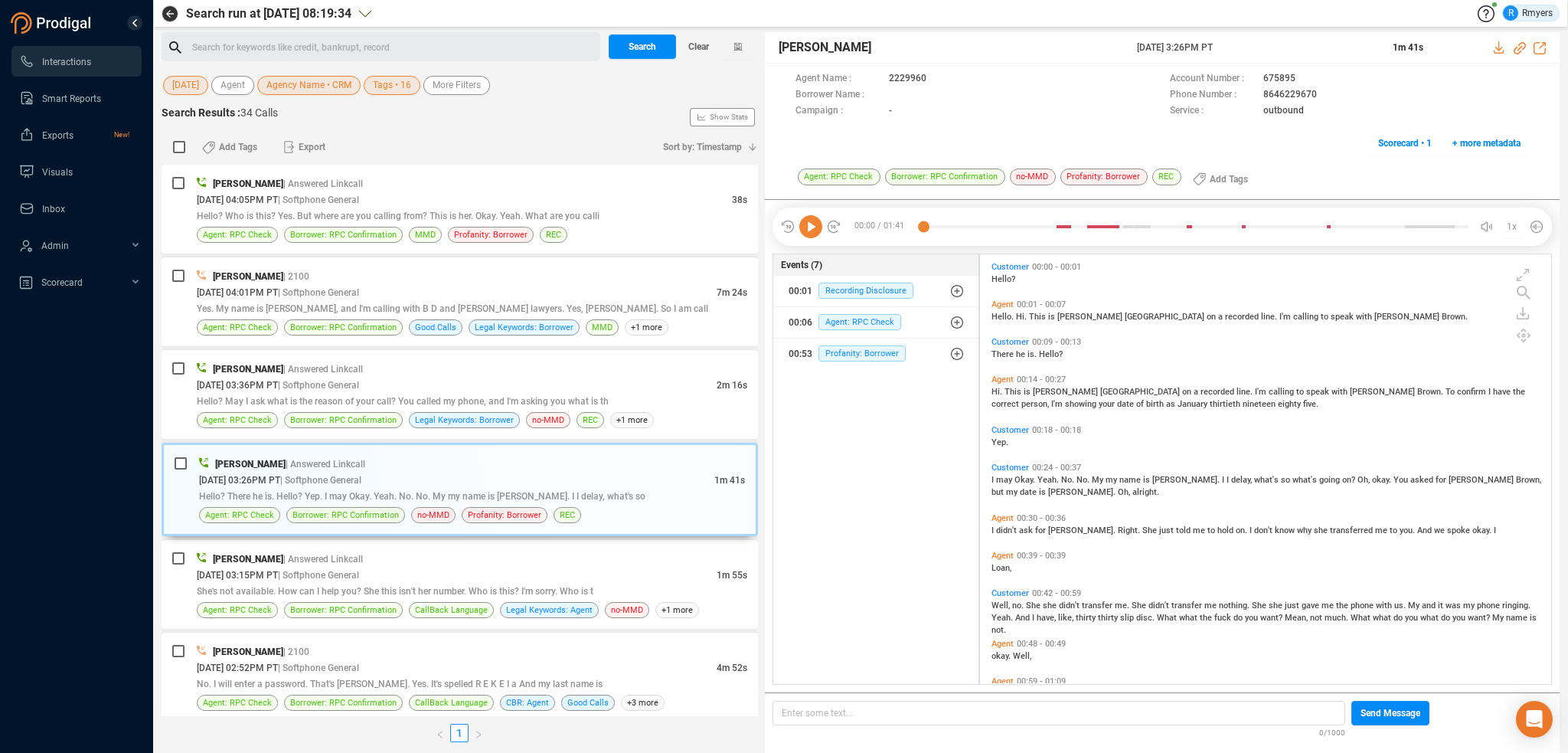
click at [808, 231] on icon at bounding box center [810, 226] width 23 height 23
drag, startPoint x: 1258, startPoint y: 94, endPoint x: 1320, endPoint y: 91, distance: 62.1
click at [1320, 91] on div "Phone Number : 8646229670" at bounding box center [1349, 95] width 359 height 16
copy div "8646229670"
click at [815, 230] on icon at bounding box center [810, 226] width 23 height 23
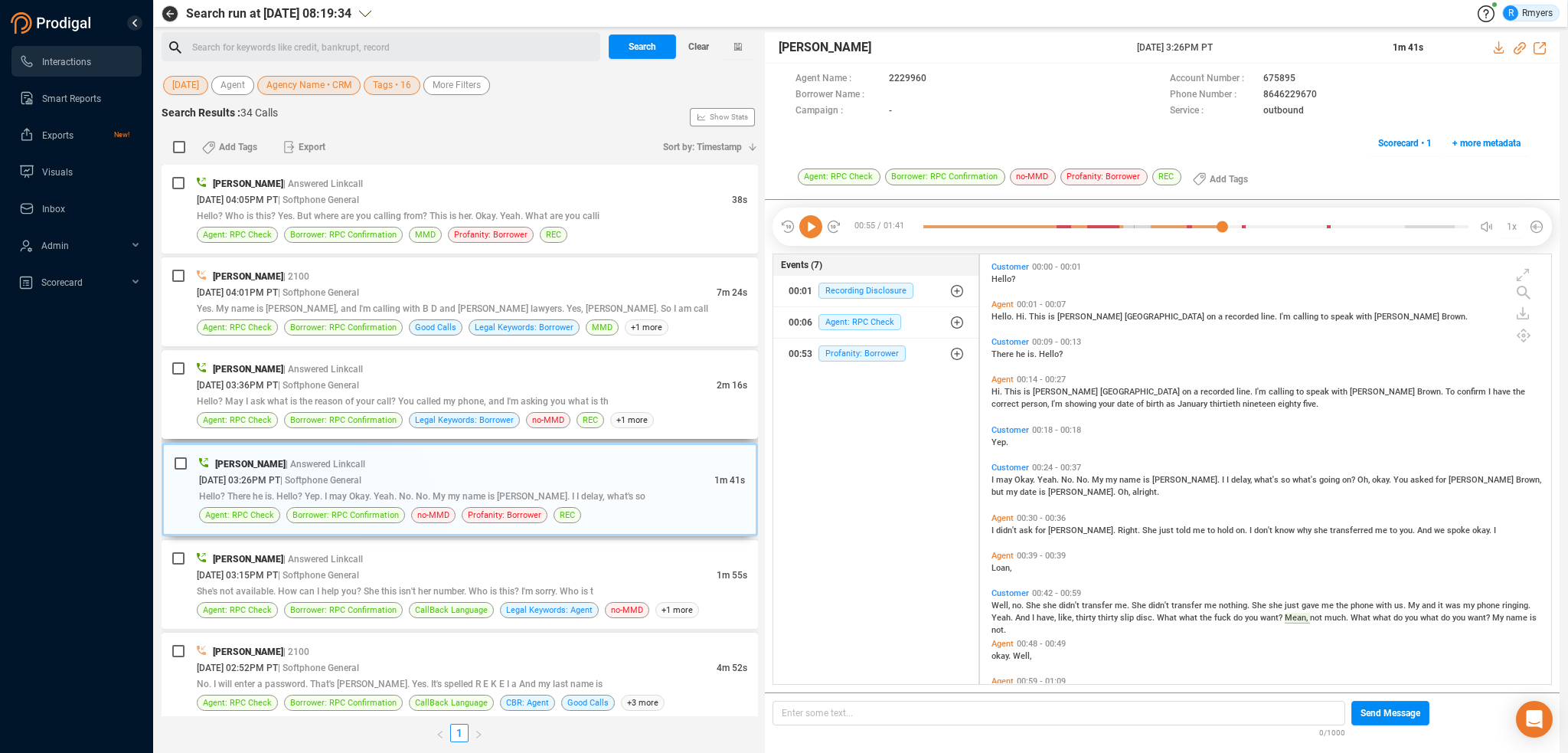
click at [336, 386] on span "| Softphone General" at bounding box center [318, 385] width 81 height 11
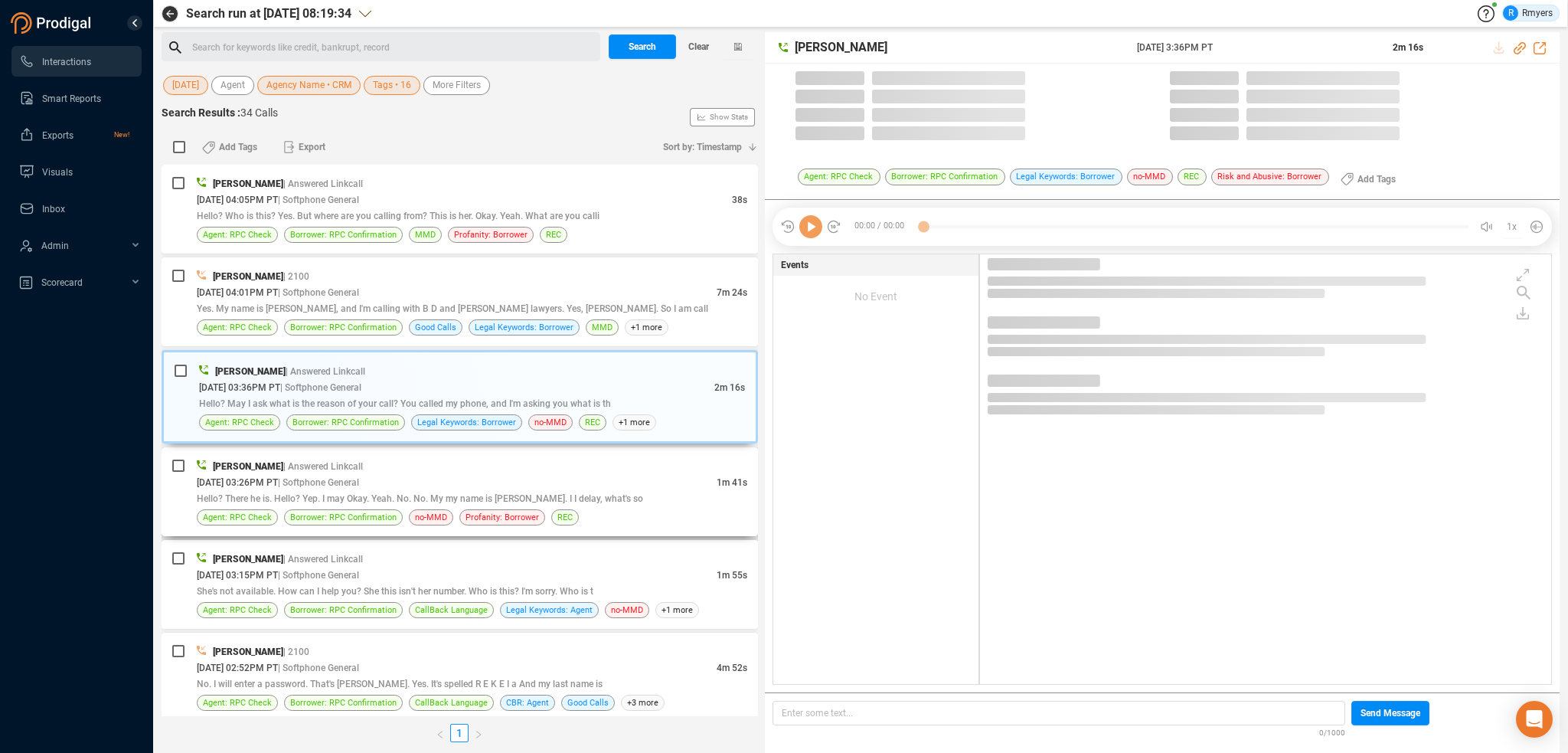
click at [523, 493] on span "Hello? There he is. Hello? Yep. I may Okay. Yeah. No. No. My my name is [PERSON…" at bounding box center [420, 498] width 447 height 11
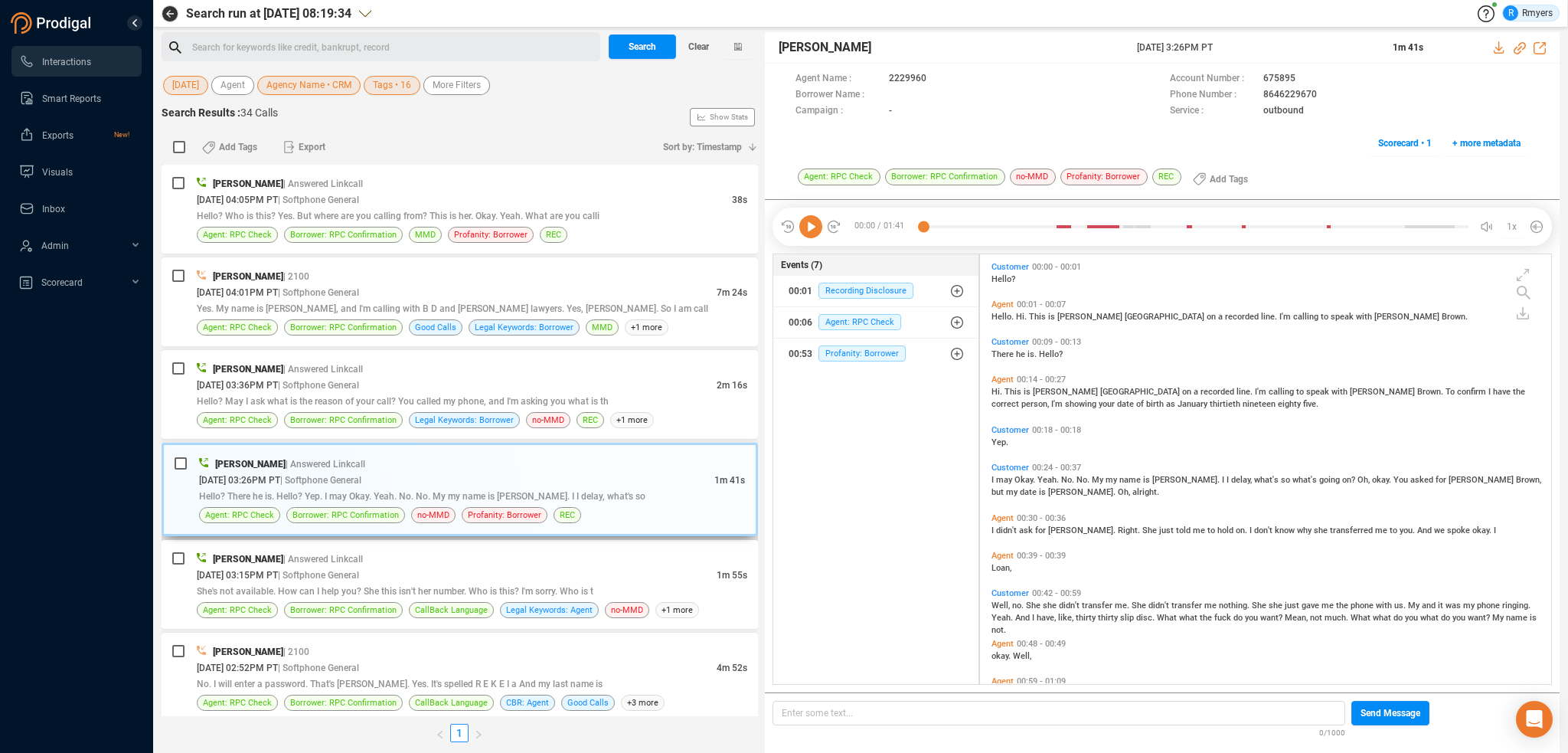
scroll to position [427, 564]
click at [442, 388] on div "09/08/2025 @ 03:36PM PT | Softphone General" at bounding box center [457, 384] width 520 height 16
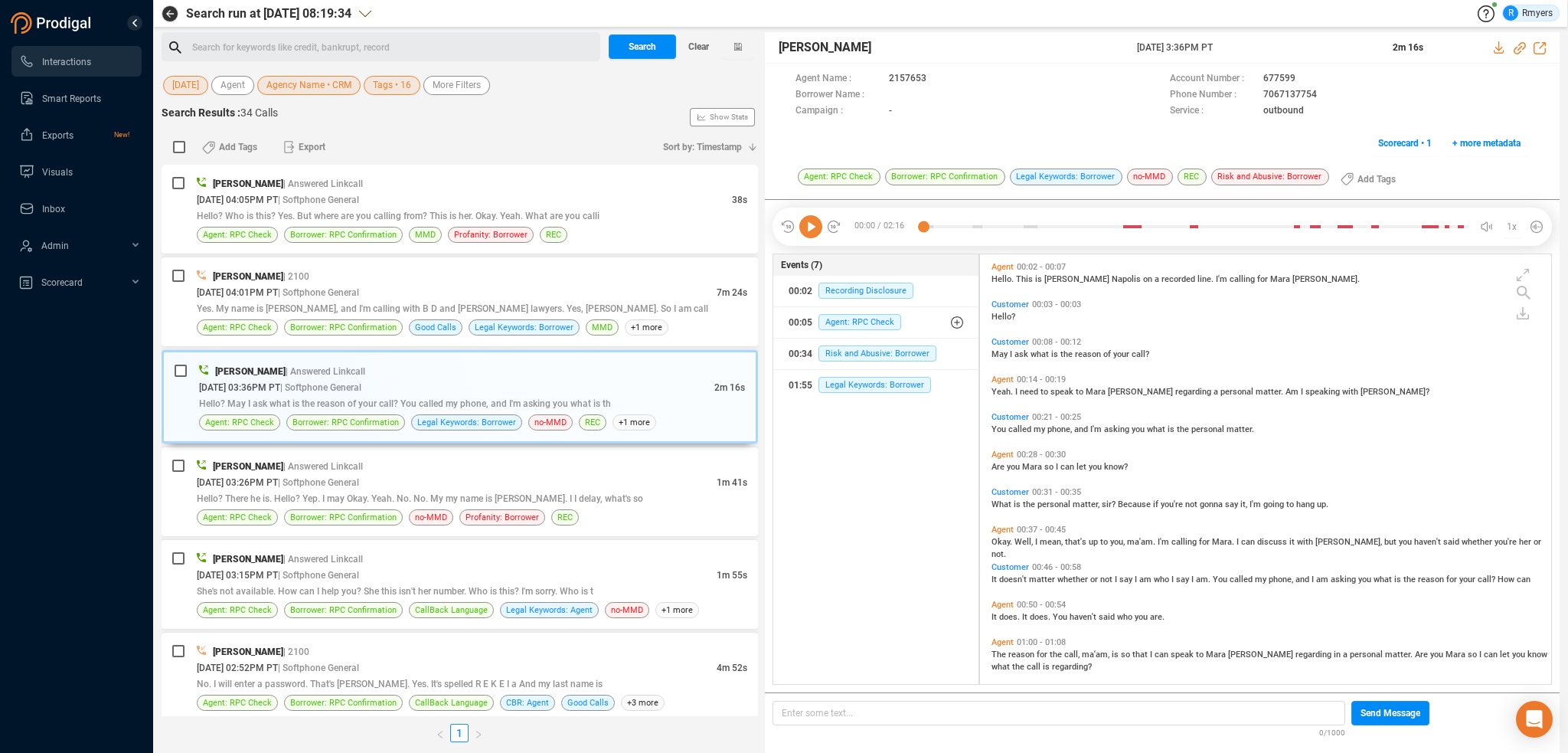
click at [816, 229] on icon at bounding box center [810, 226] width 23 height 23
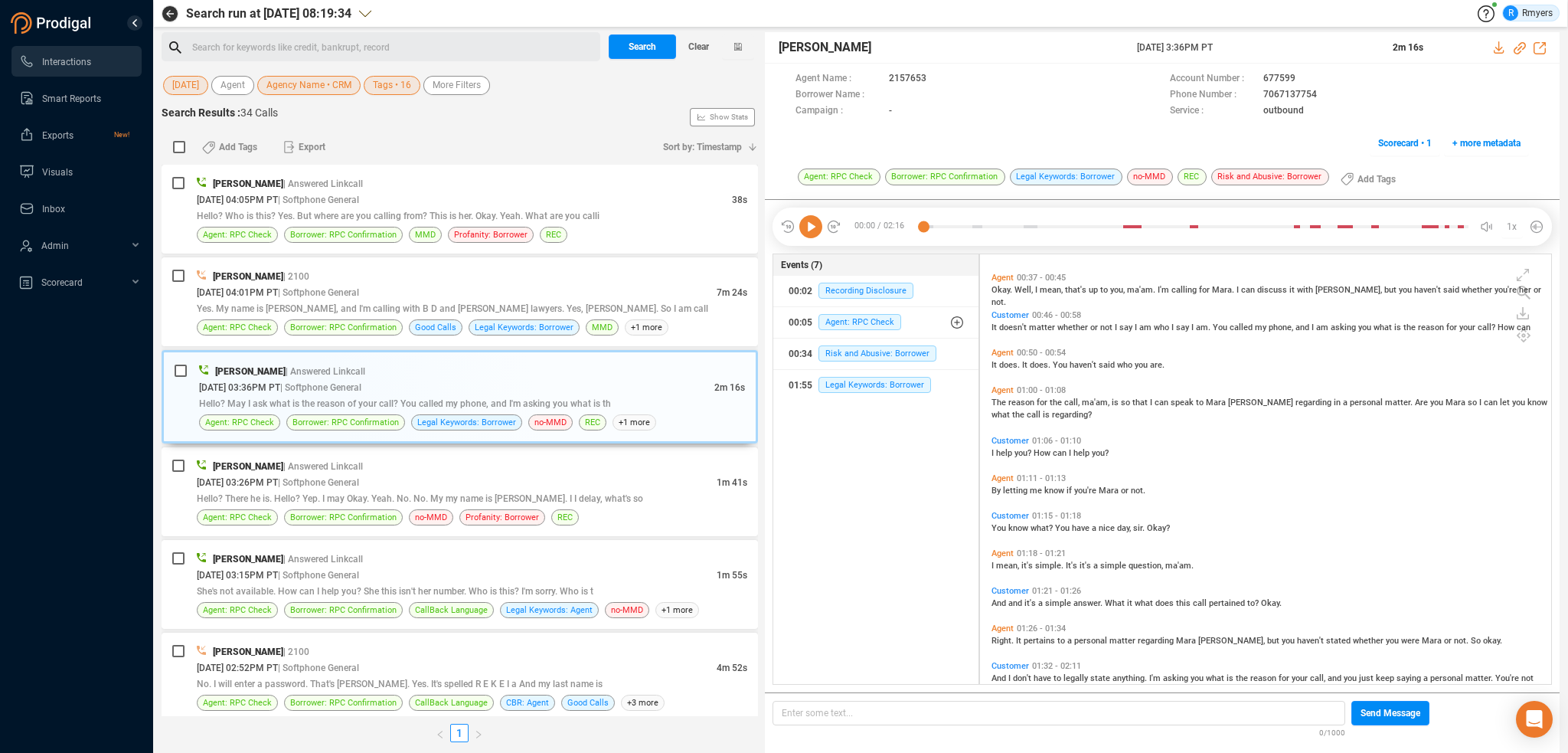
scroll to position [307, 0]
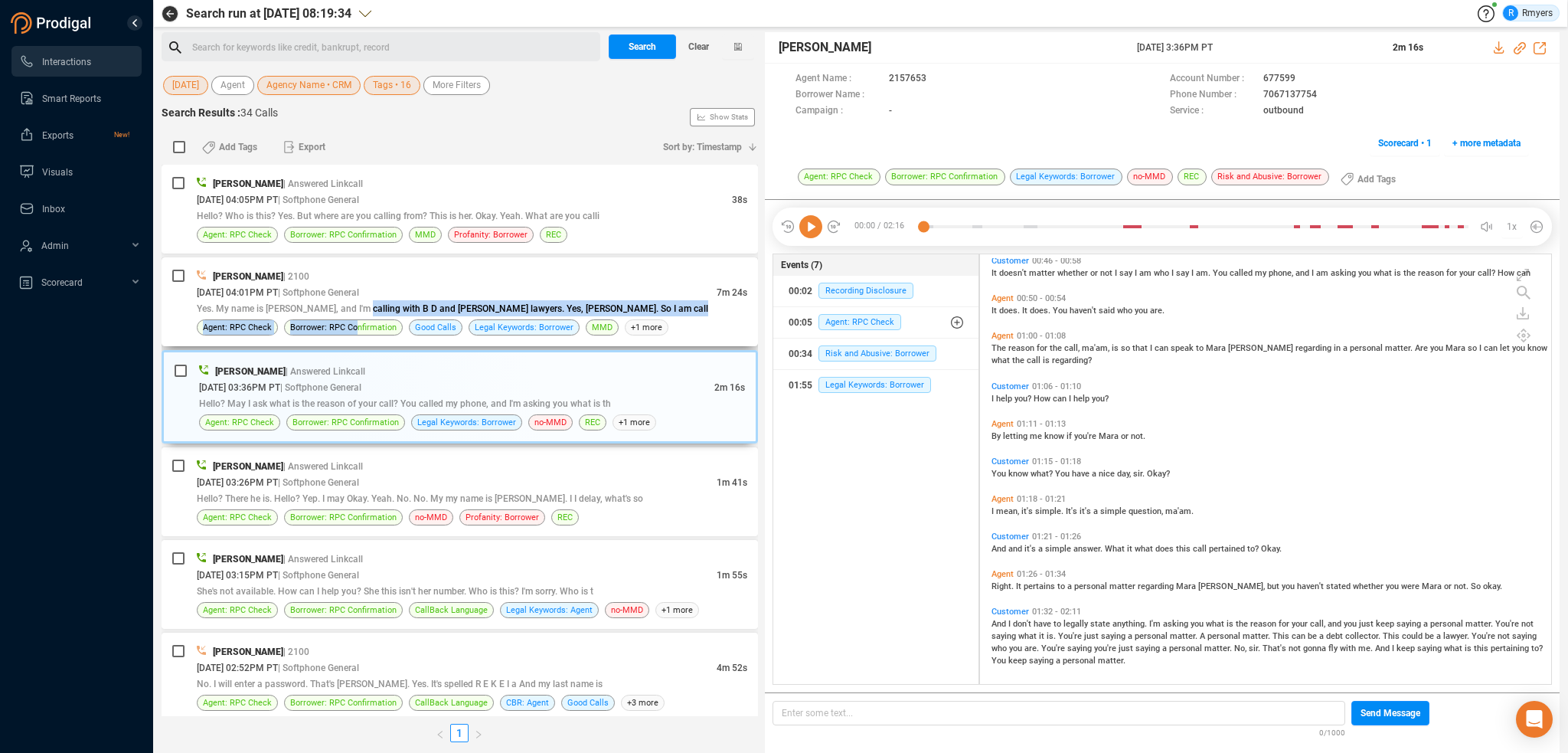
drag, startPoint x: 354, startPoint y: 320, endPoint x: 352, endPoint y: 343, distance: 23.1
click at [354, 325] on div "Elizabeth Napoles | 2100 09/08/2025 @ 04:01PM PT | Softphone General 7m 24s Yes…" at bounding box center [472, 301] width 551 height 68
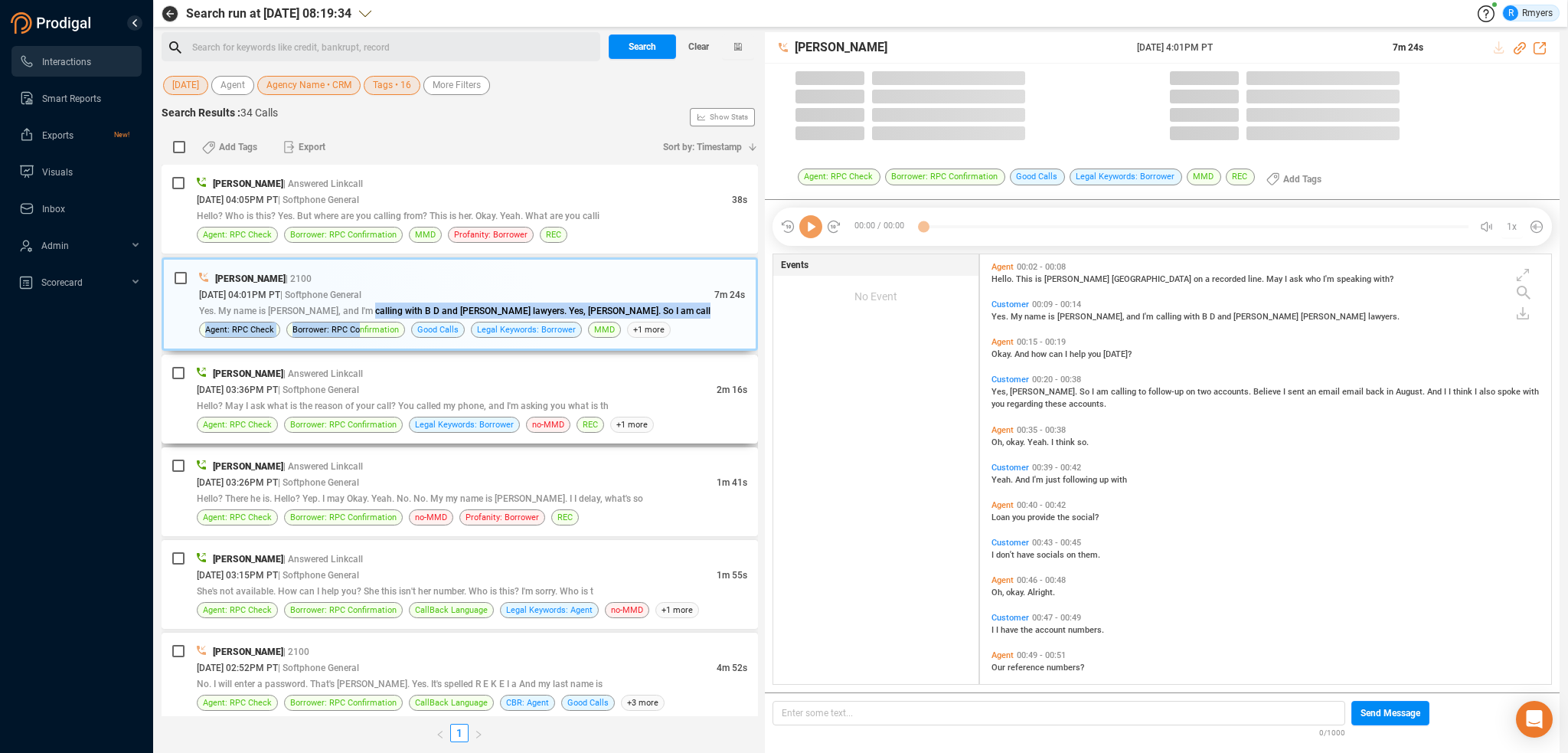
scroll to position [427, 564]
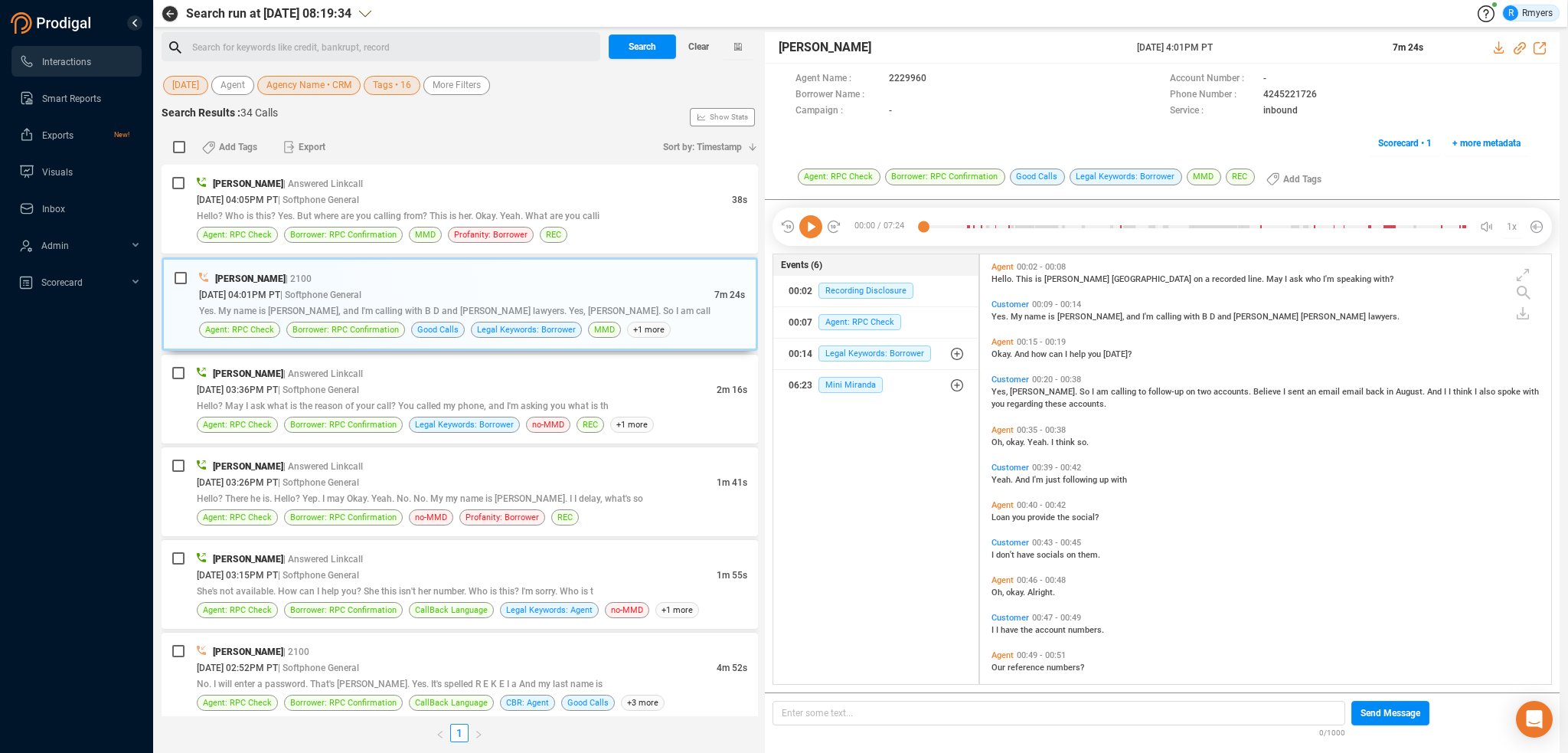
click at [803, 236] on icon at bounding box center [810, 226] width 23 height 23
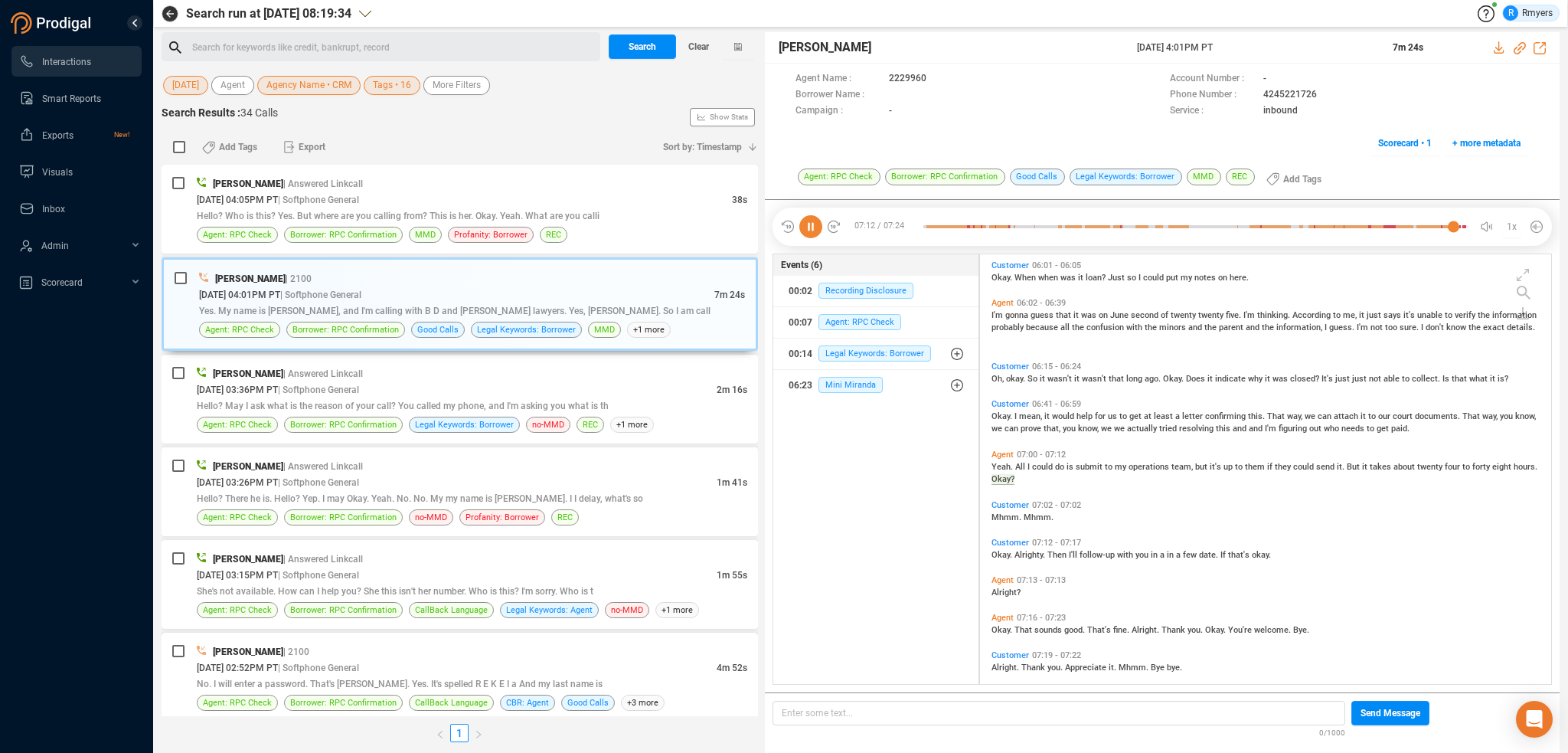
scroll to position [2241, 0]
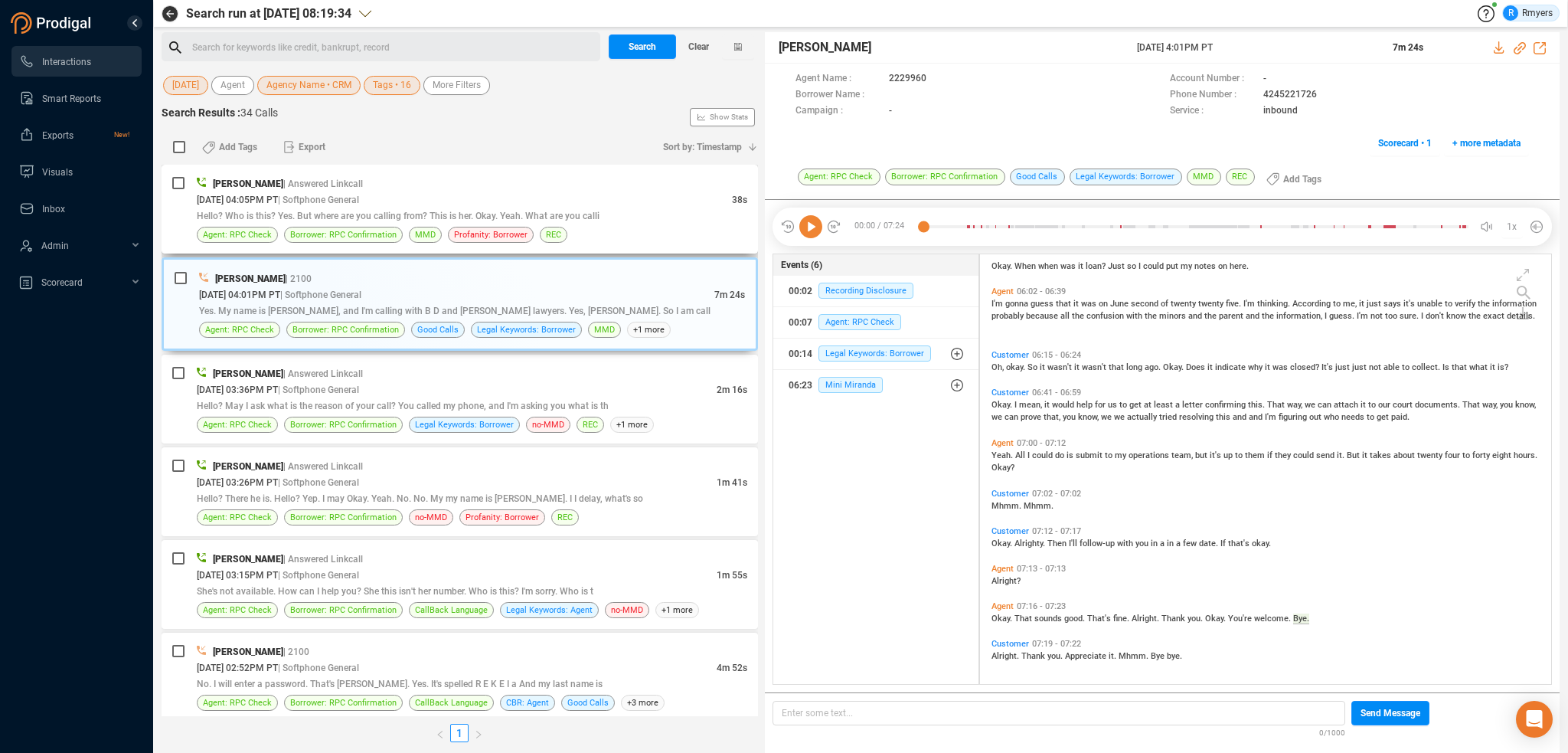
click at [391, 184] on div "Jalil Farrakhan | Answered Linkcall" at bounding box center [472, 183] width 551 height 16
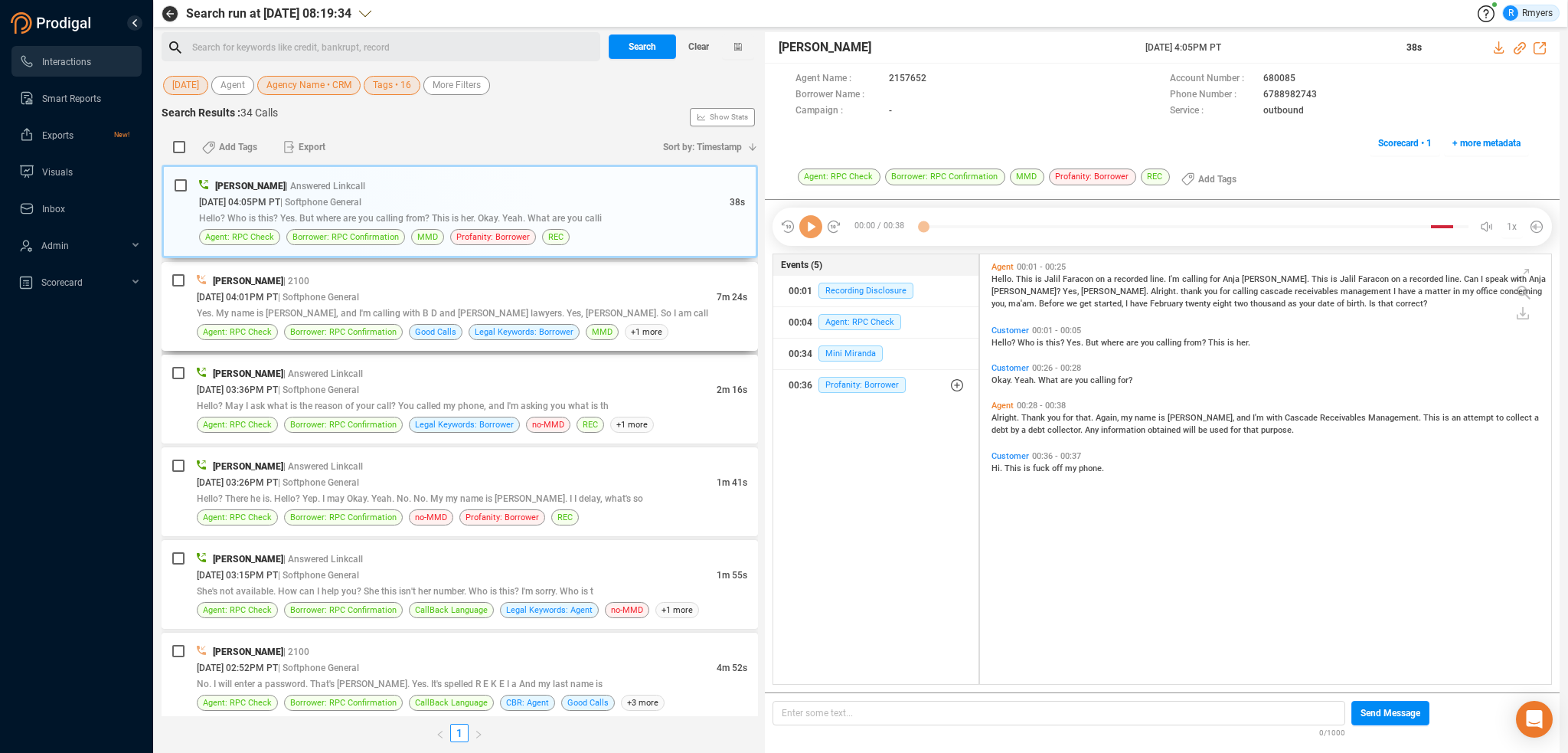
scroll to position [427, 564]
click at [818, 226] on icon at bounding box center [810, 226] width 23 height 23
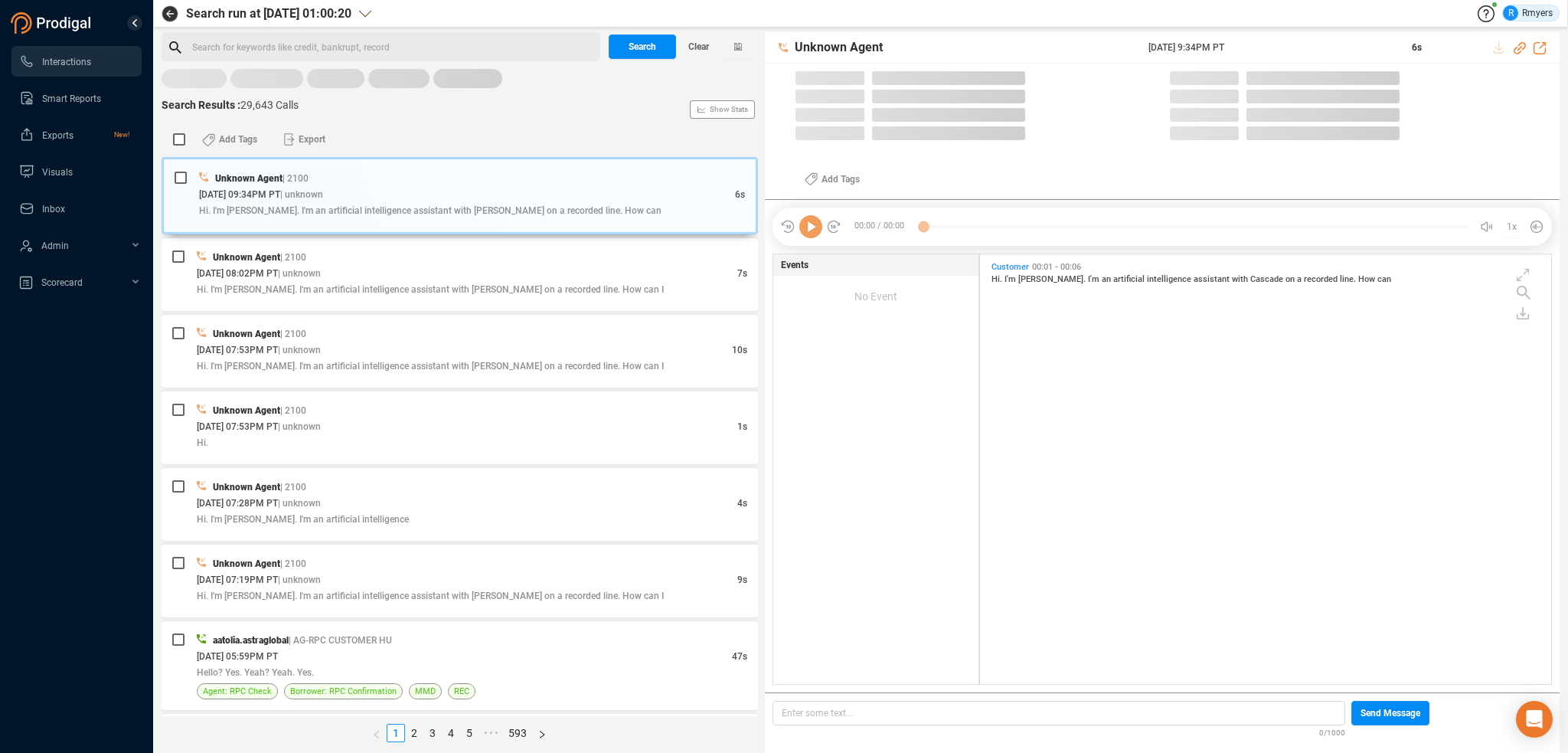
scroll to position [427, 564]
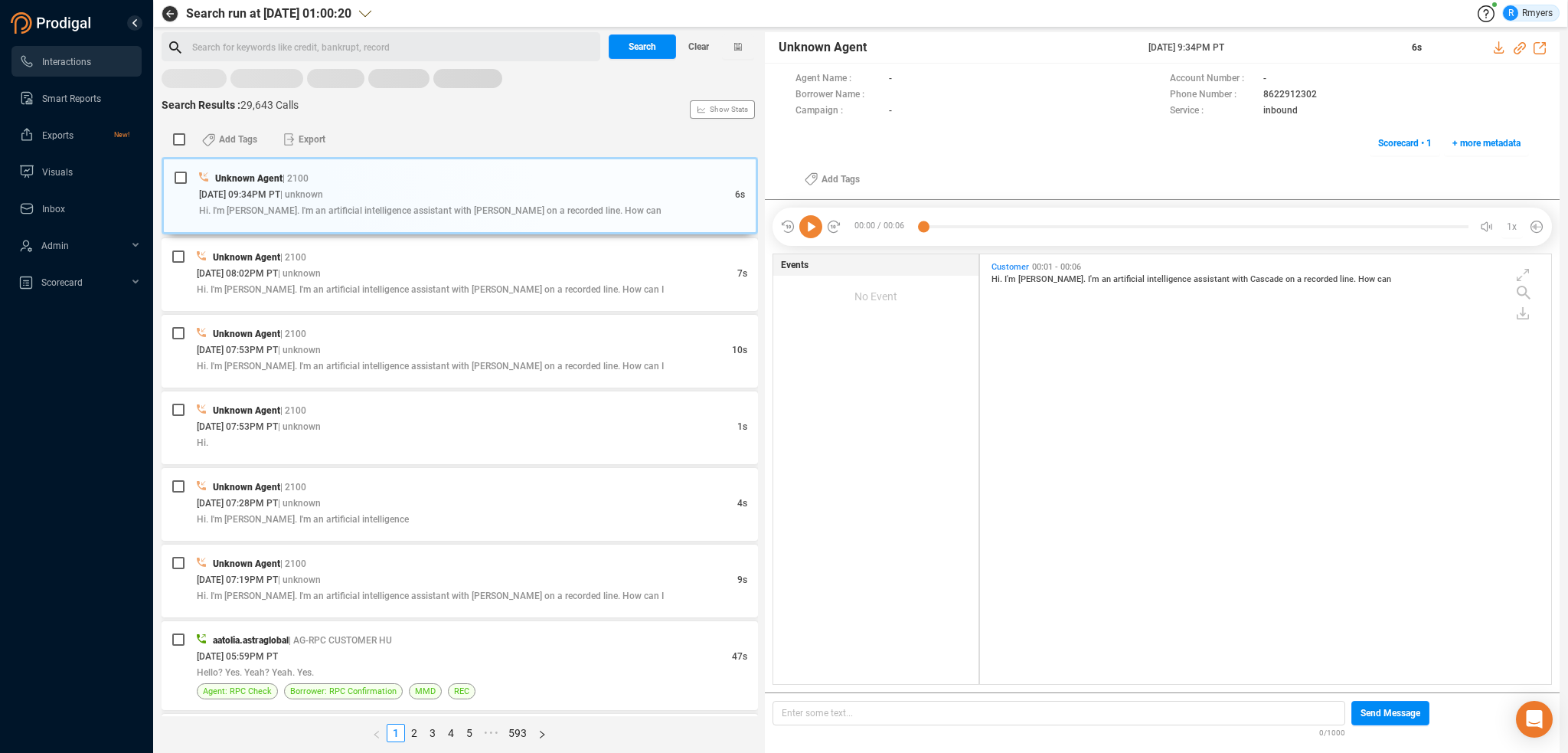
click at [211, 77] on rect at bounding box center [460, 78] width 597 height 21
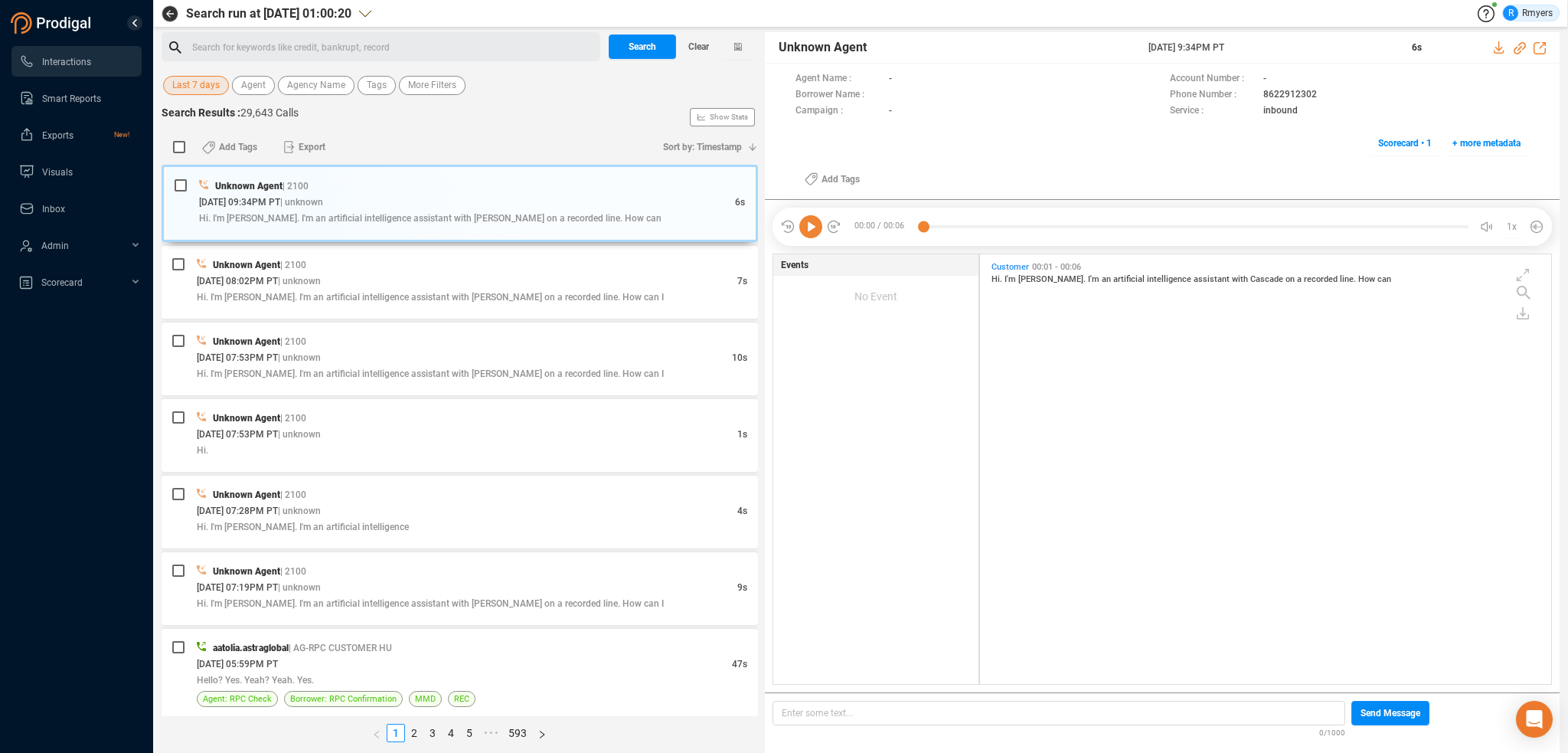
click at [211, 77] on span "Last 7 days" at bounding box center [196, 85] width 47 height 20
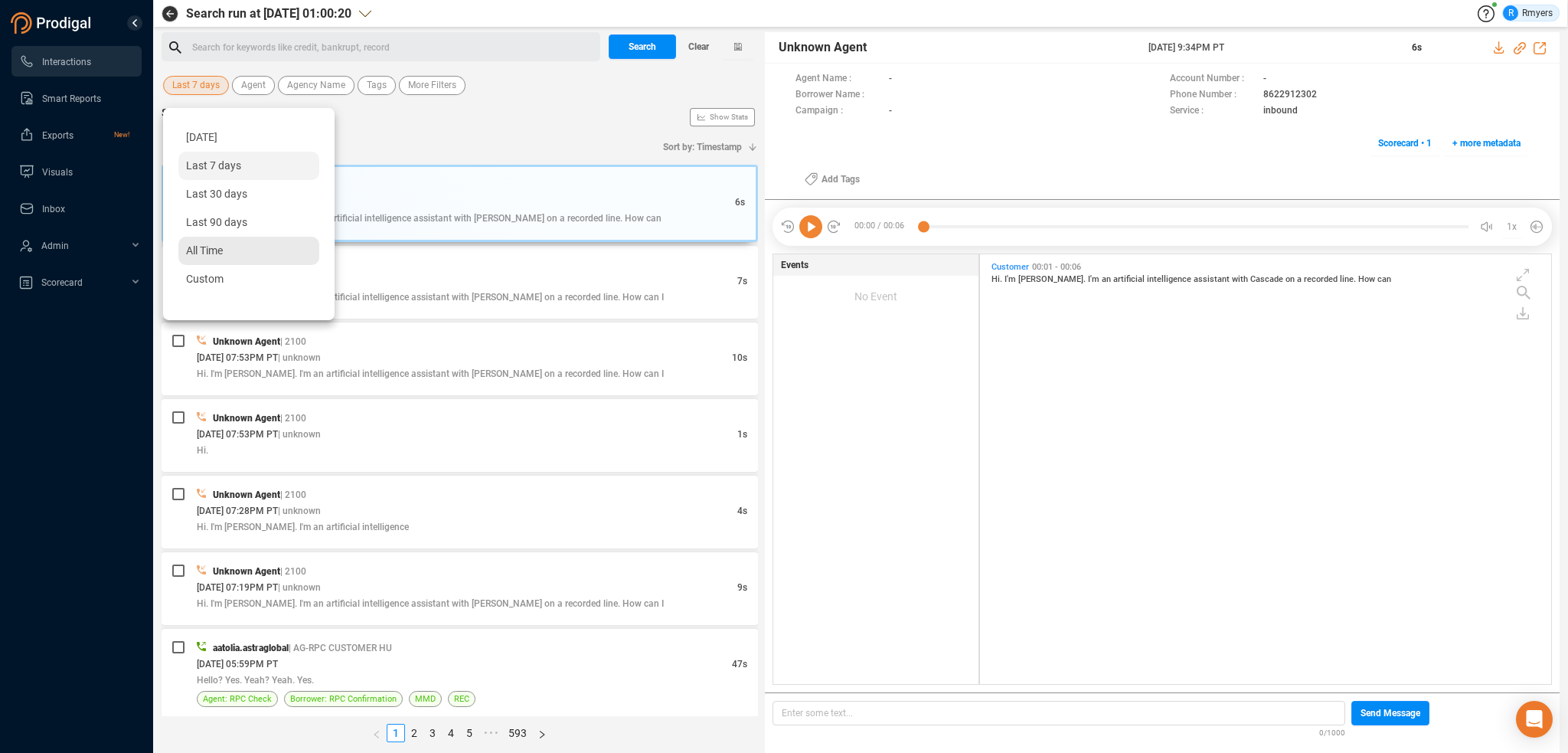
click at [226, 242] on div "All Time" at bounding box center [249, 250] width 141 height 28
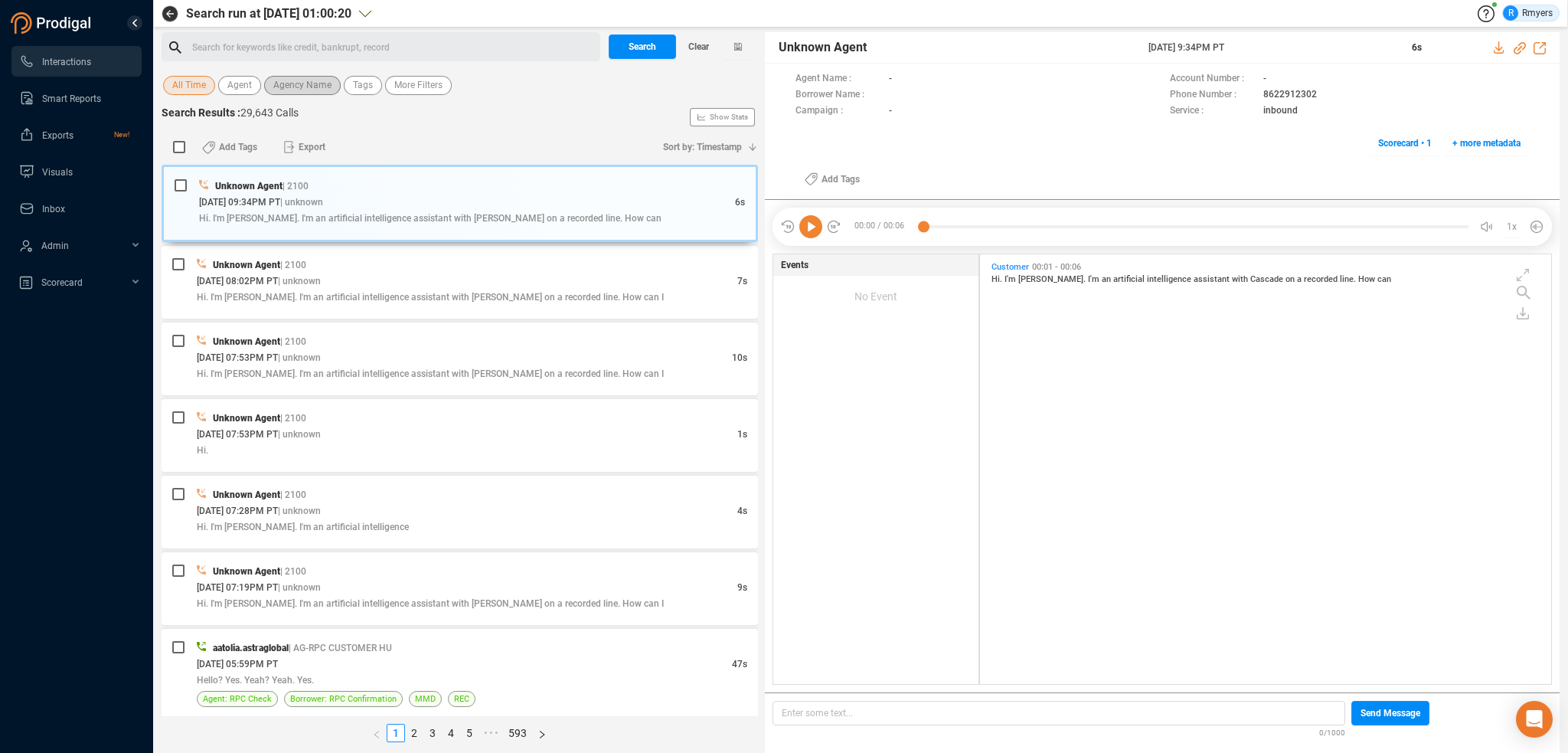
click at [292, 82] on span "Agency Name" at bounding box center [302, 85] width 58 height 20
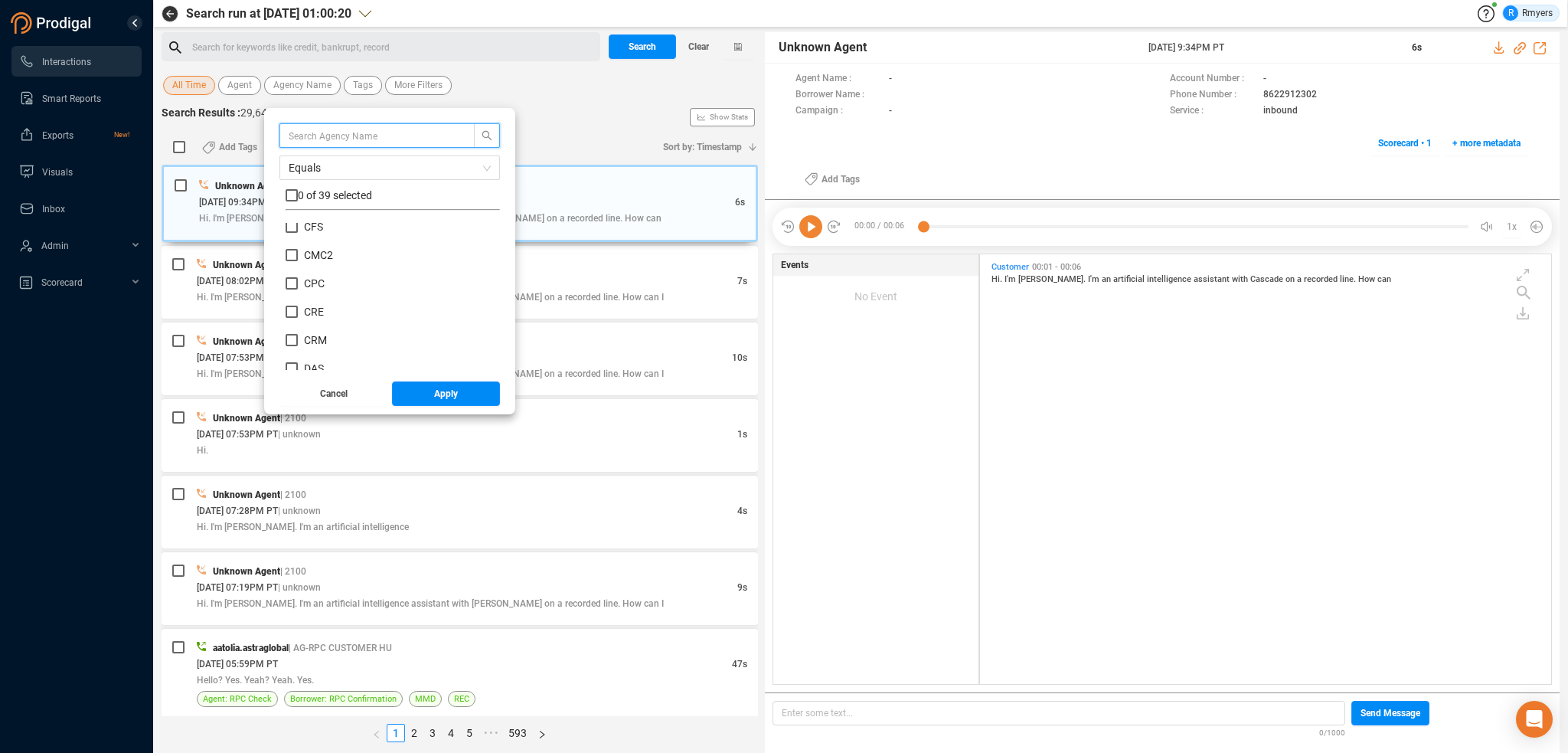
scroll to position [229, 0]
click at [311, 307] on span "CRM" at bounding box center [315, 313] width 23 height 13
click at [298, 307] on input "CRM" at bounding box center [291, 313] width 13 height 13
checkbox input "true"
drag, startPoint x: 419, startPoint y: 394, endPoint x: 394, endPoint y: 348, distance: 52.4
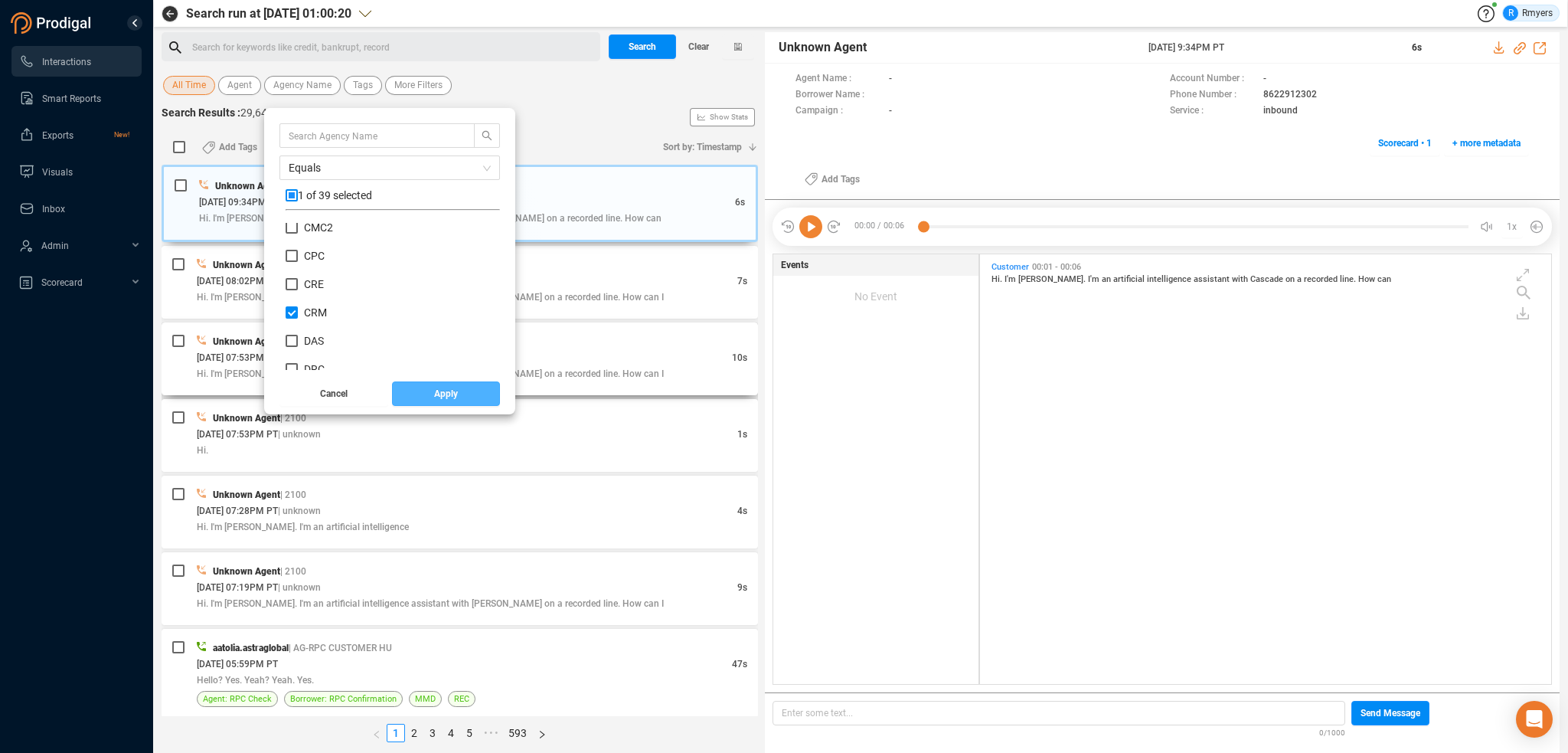
click at [419, 396] on button "Apply" at bounding box center [446, 393] width 109 height 25
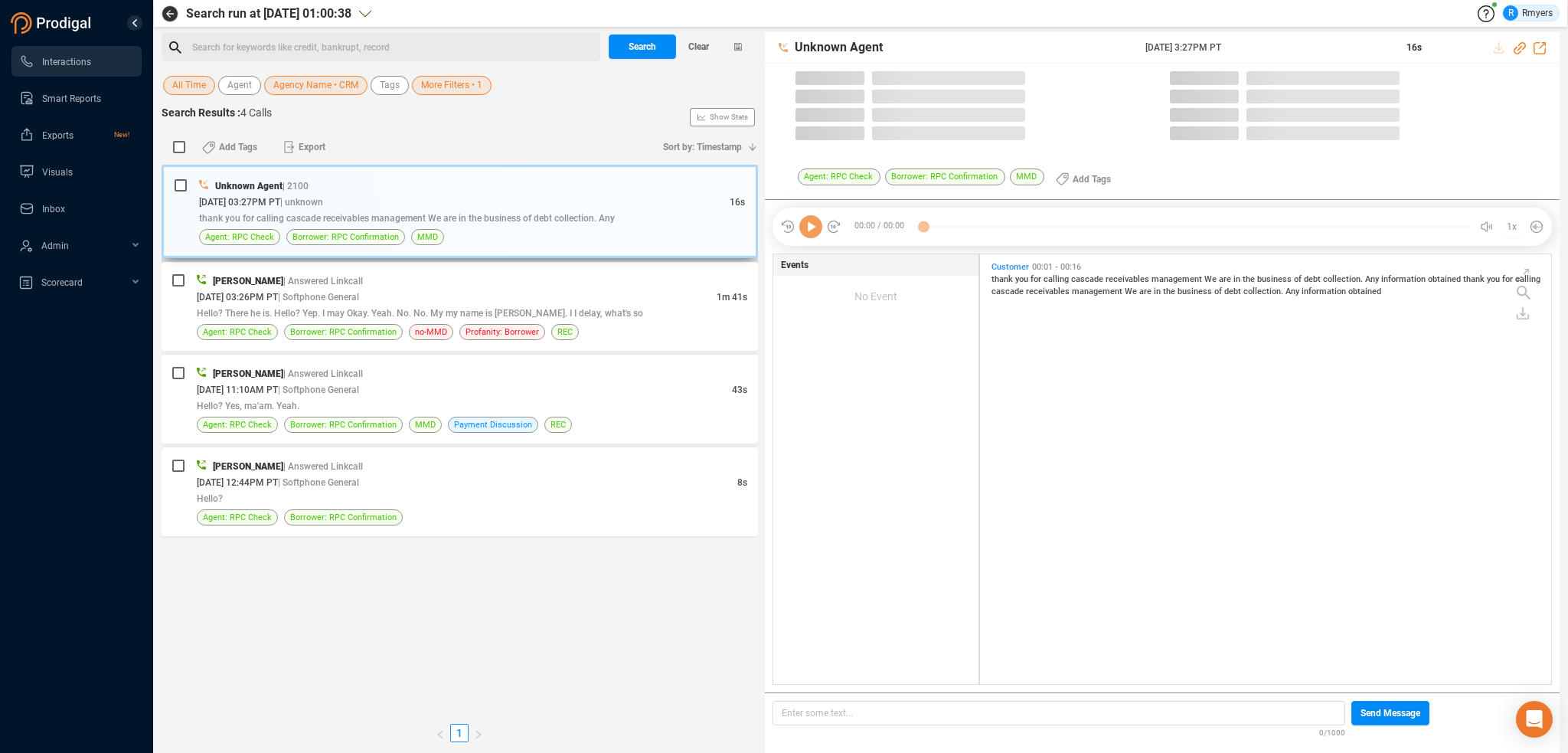
scroll to position [4, 8]
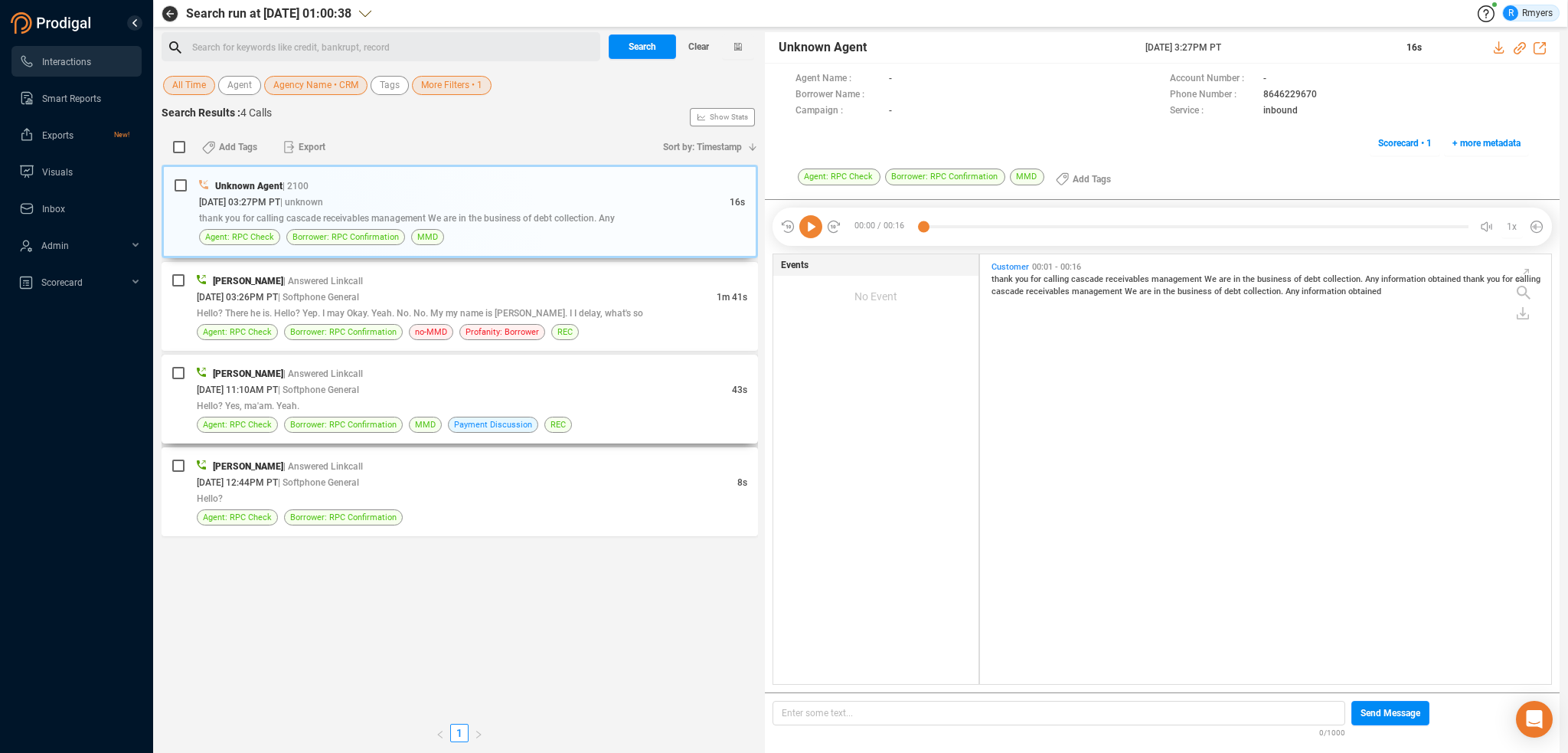
click at [380, 375] on div "[PERSON_NAME] | Answered Linkcall" at bounding box center [472, 374] width 551 height 16
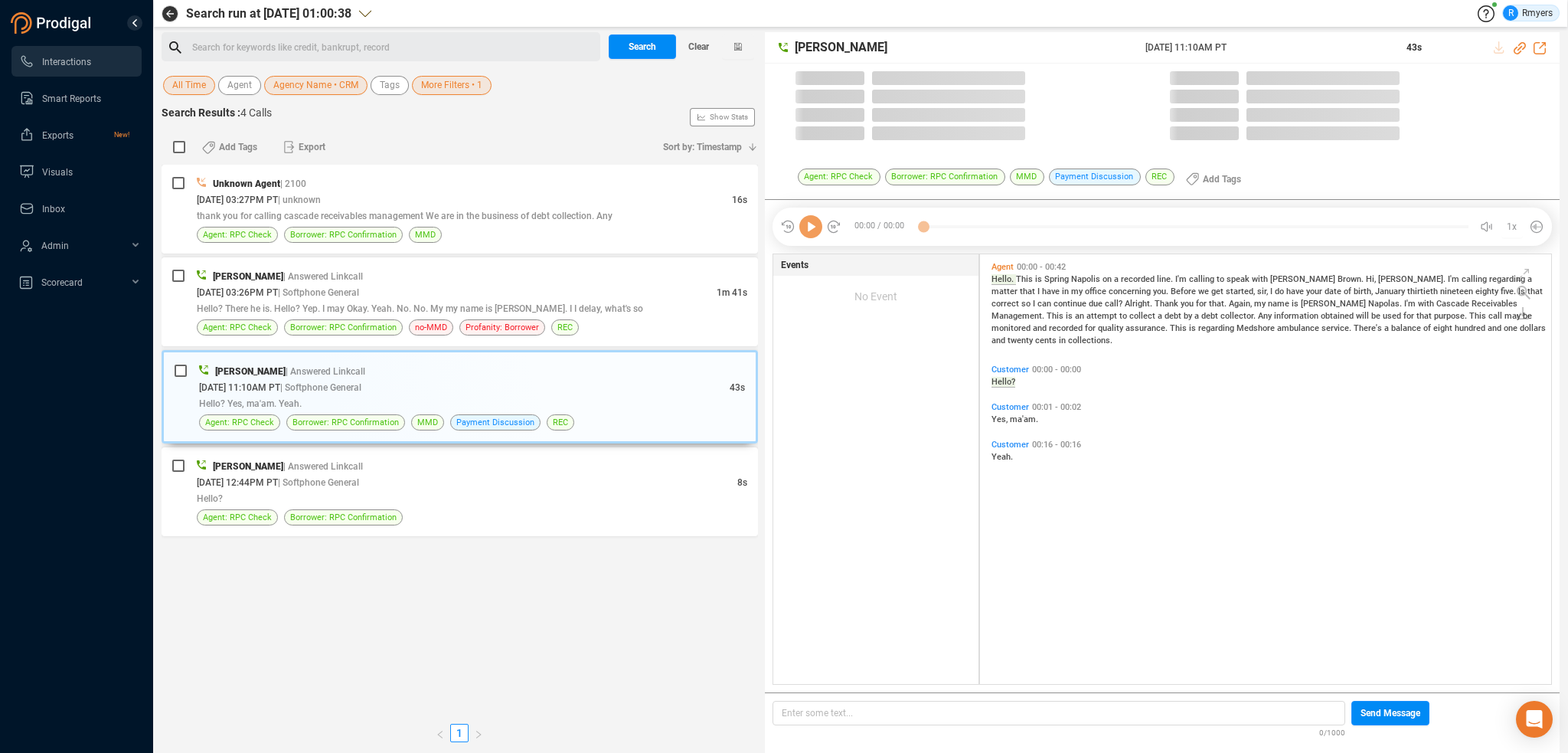
scroll to position [427, 564]
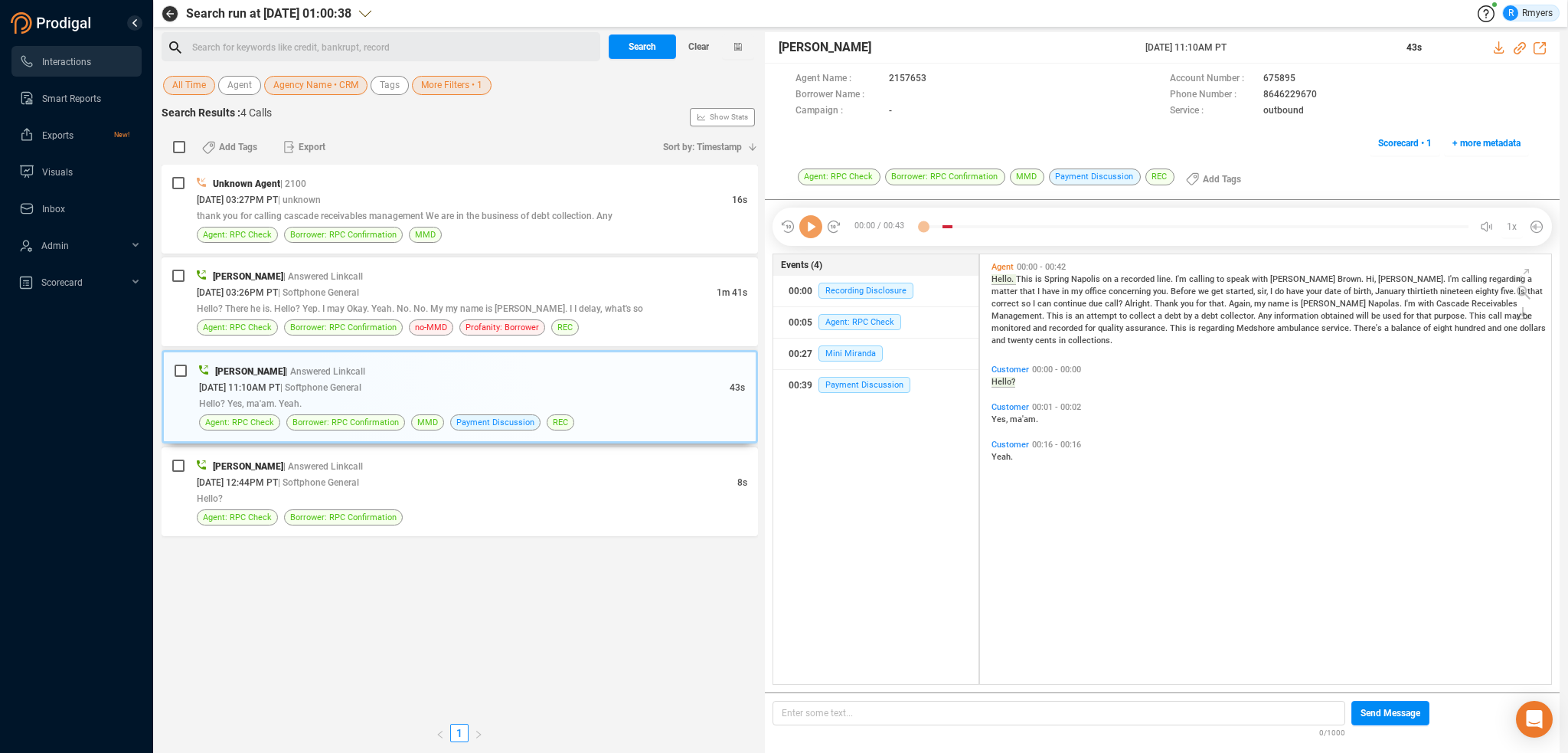
click at [813, 226] on icon at bounding box center [810, 226] width 23 height 23
